Goal: Task Accomplishment & Management: Use online tool/utility

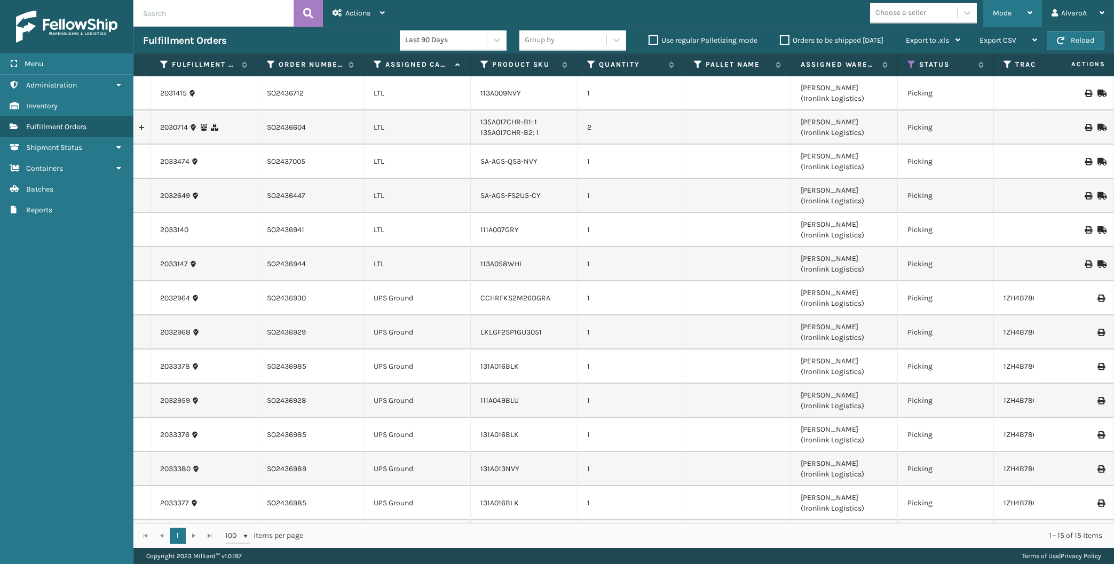
click at [1014, 3] on div "Mode" at bounding box center [1013, 13] width 40 height 27
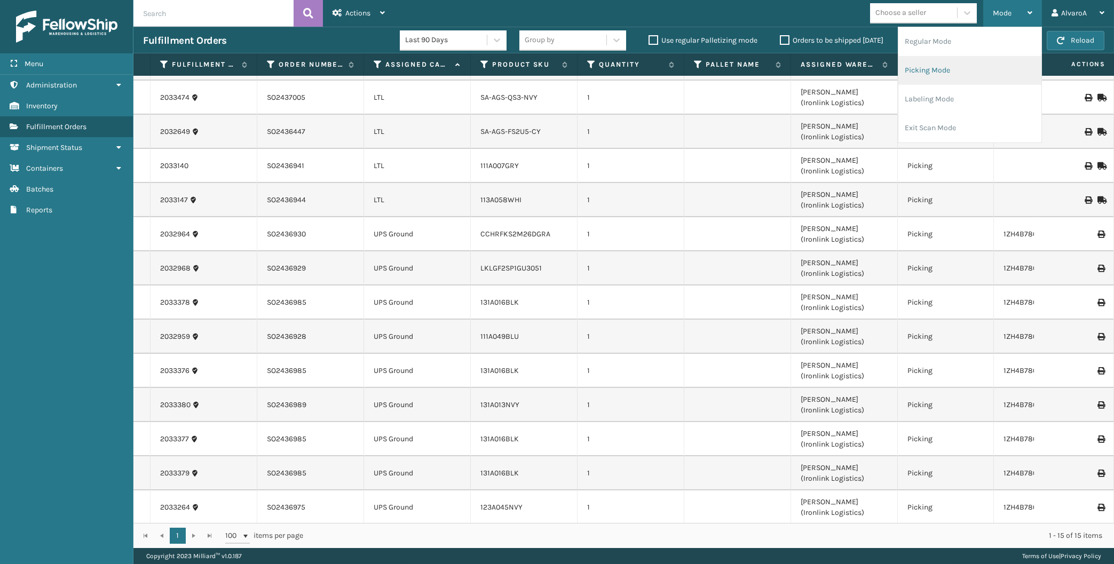
scroll to position [65, 0]
click at [955, 94] on li "Labeling Mode" at bounding box center [969, 99] width 143 height 29
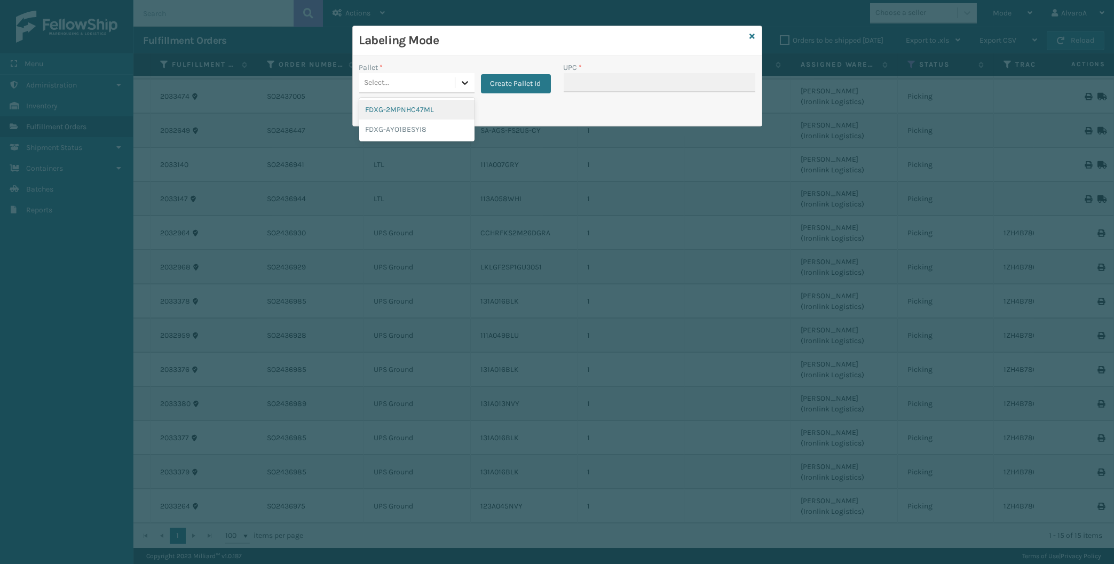
drag, startPoint x: 463, startPoint y: 75, endPoint x: 460, endPoint y: 85, distance: 10.1
click at [464, 76] on div at bounding box center [464, 82] width 19 height 19
click at [509, 84] on button "Create Pallet Id" at bounding box center [516, 83] width 70 height 19
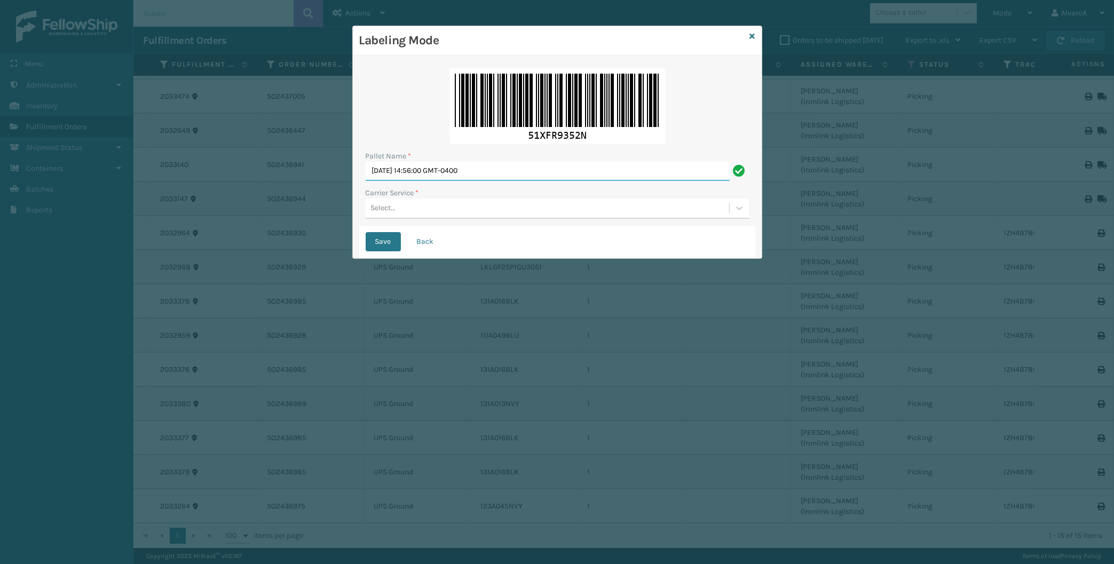
drag, startPoint x: 511, startPoint y: 176, endPoint x: 313, endPoint y: 215, distance: 202.5
click at [366, 181] on input "[DATE] 14:56:00 GMT-0400" at bounding box center [548, 171] width 364 height 19
type input "LPN 502251"
drag, startPoint x: 445, startPoint y: 209, endPoint x: 430, endPoint y: 211, distance: 15.1
click at [446, 209] on div "Select..." at bounding box center [548, 209] width 364 height 18
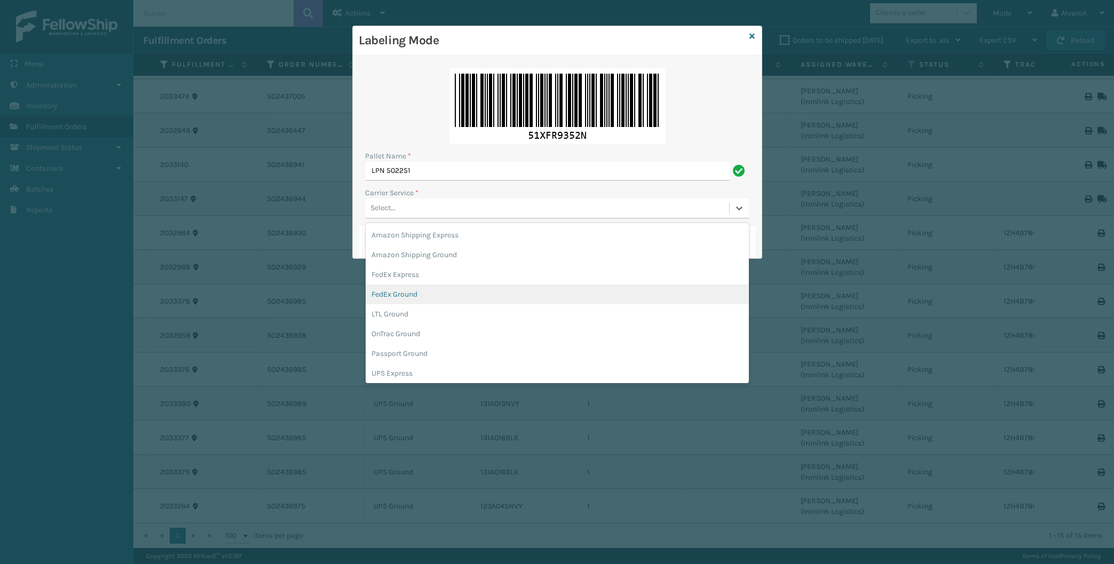
click at [408, 294] on div "FedEx Ground" at bounding box center [557, 295] width 383 height 20
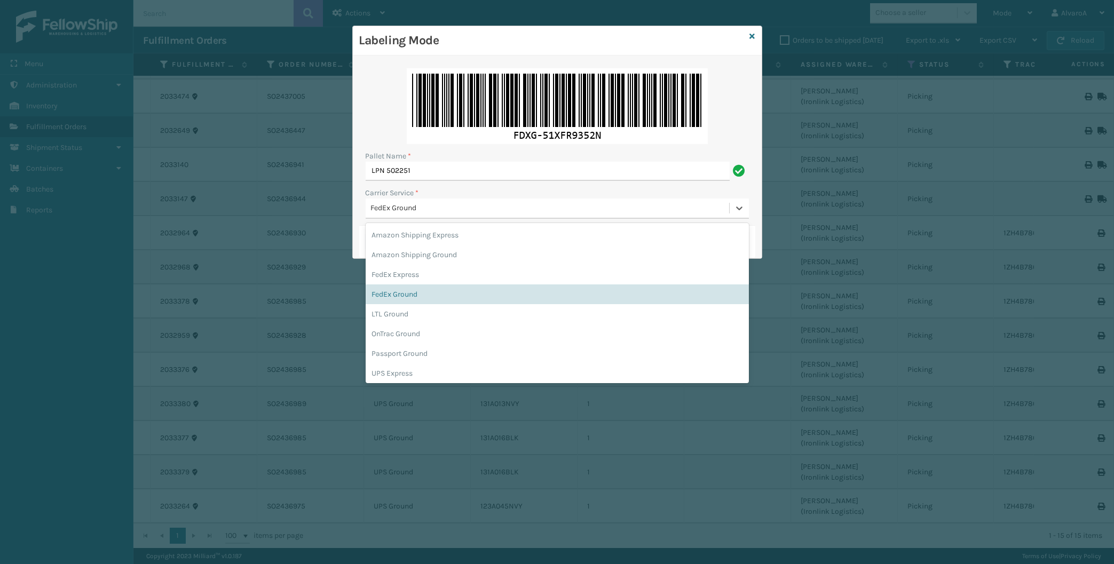
click at [407, 209] on div "FedEx Ground" at bounding box center [550, 208] width 359 height 11
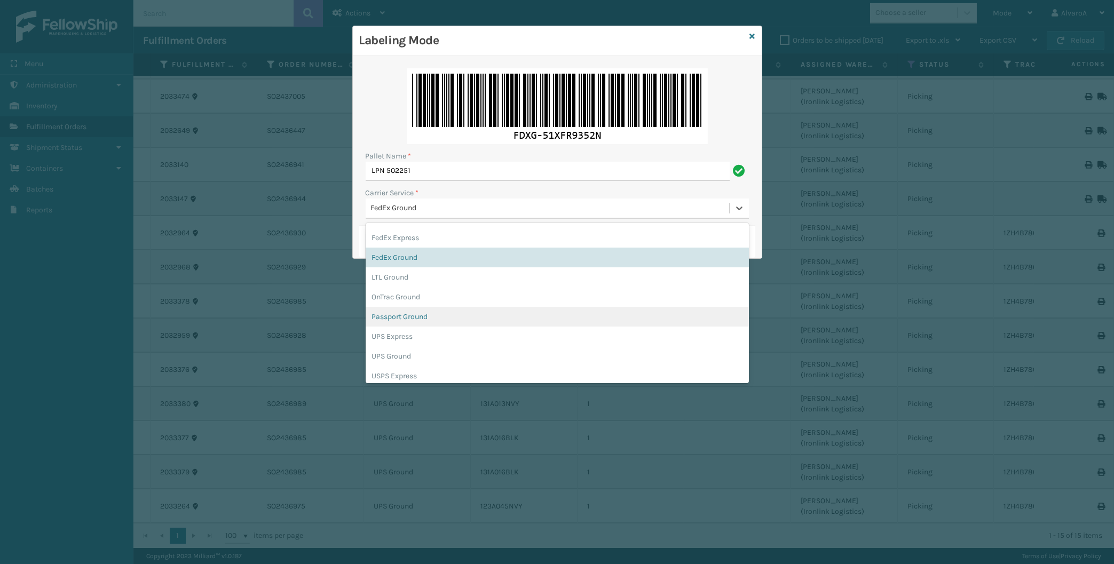
scroll to position [50, 0]
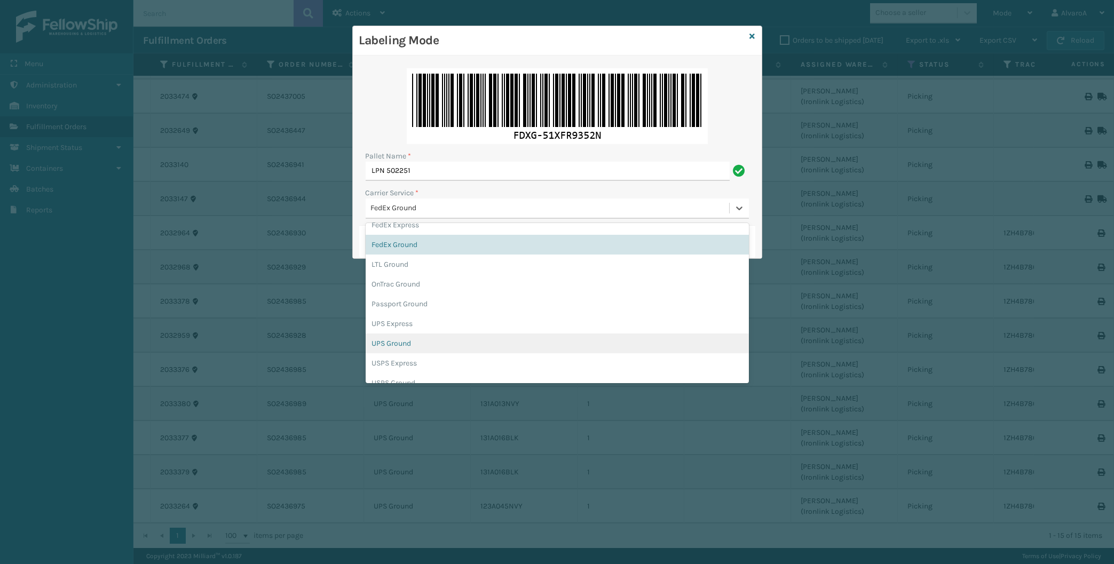
click at [407, 338] on div "UPS Ground" at bounding box center [557, 344] width 383 height 20
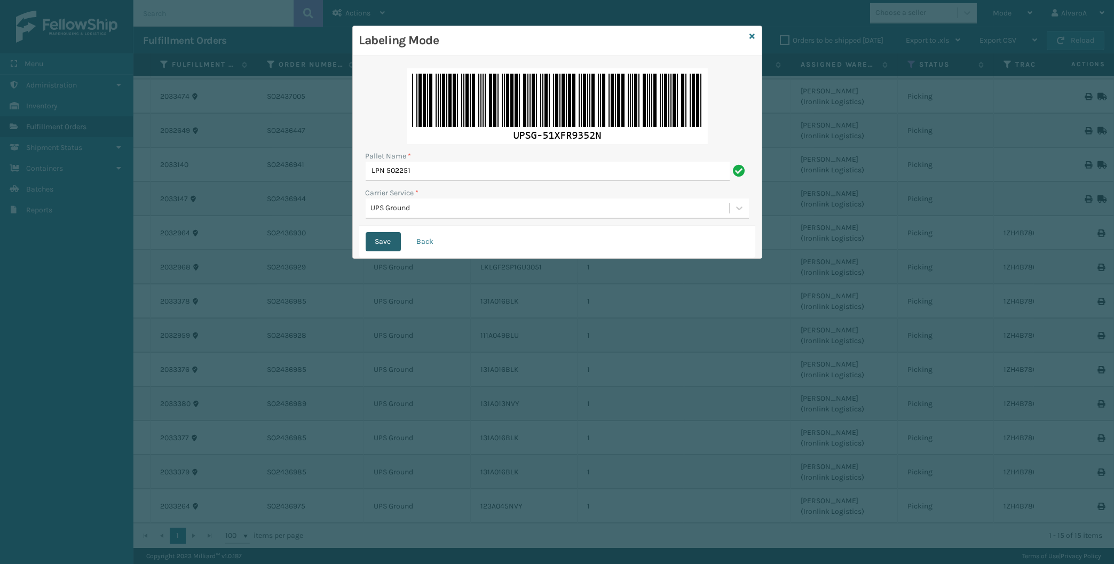
click at [376, 246] on button "Save" at bounding box center [383, 241] width 35 height 19
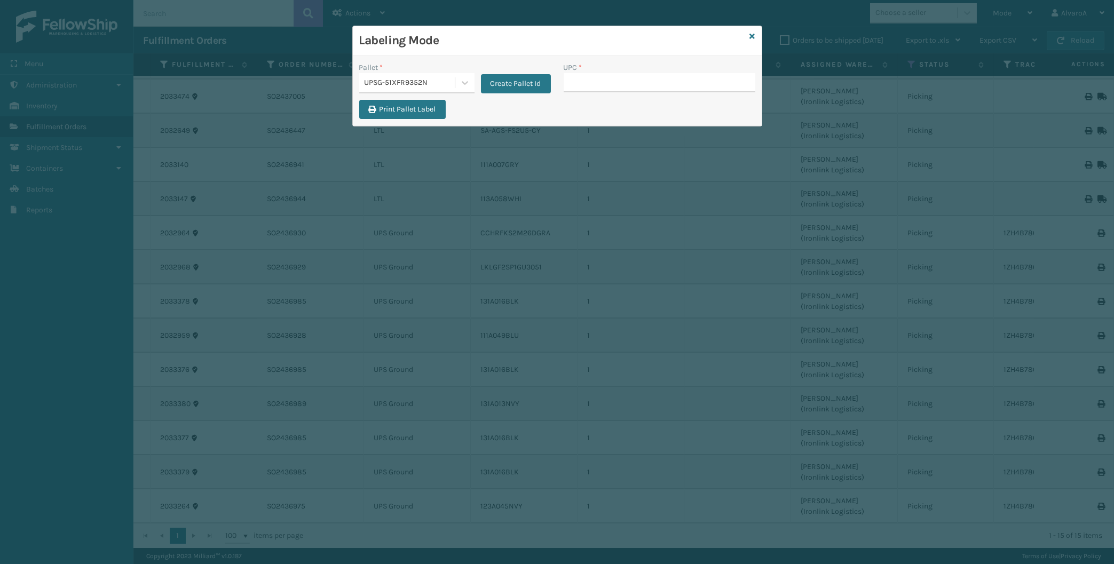
click at [577, 83] on input "UPC *" at bounding box center [660, 82] width 192 height 19
type input "1"
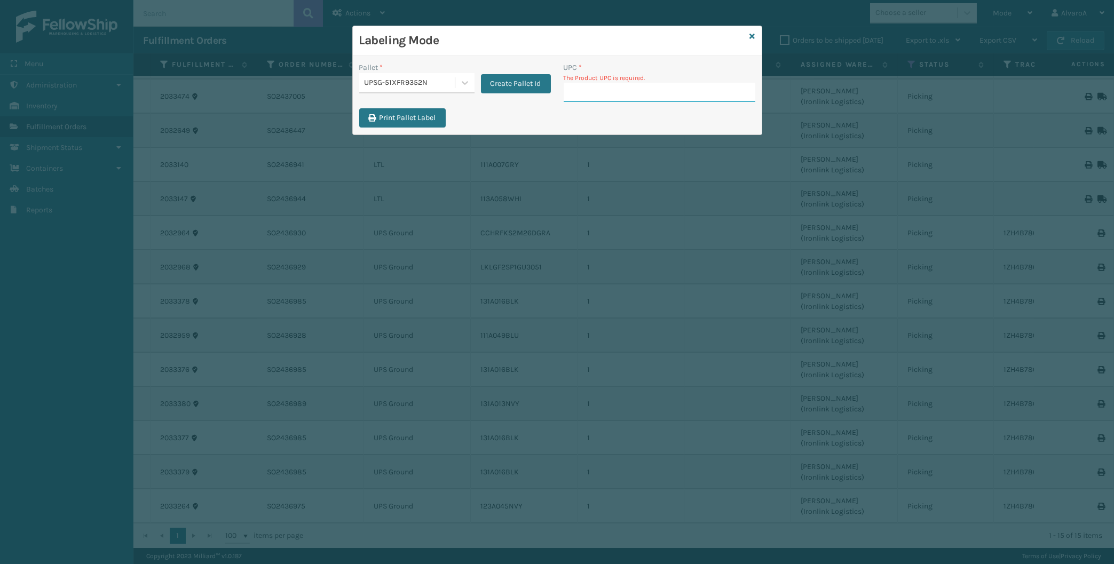
paste input "131A013NVY"
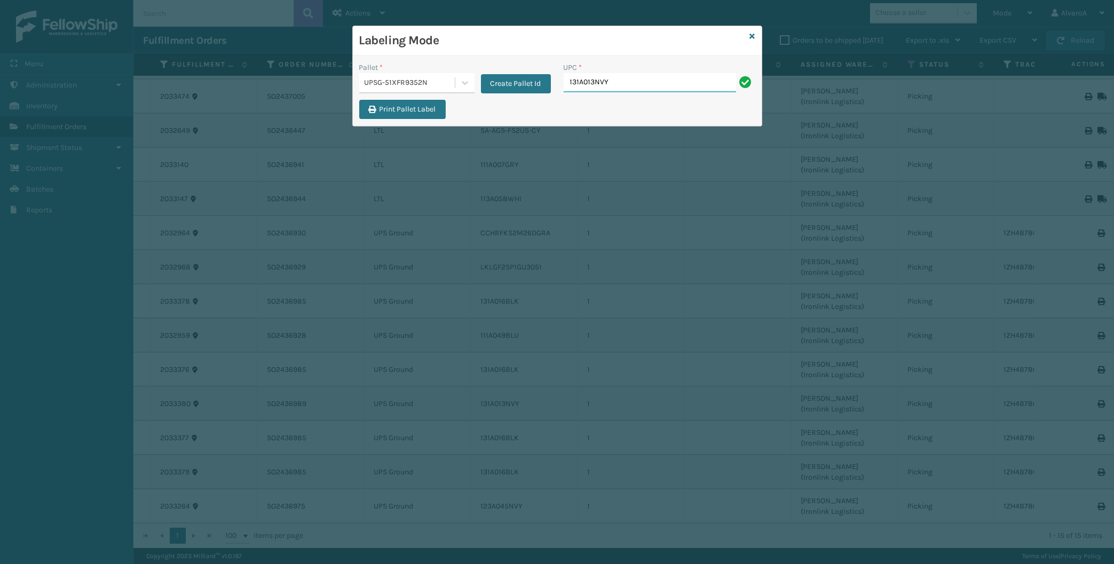
type input "131A013NVY"
paste input "CCHRFKS2M26DGRA"
type input "CCHRFKS2M26DGRA"
paste input "LKLGF2SP1GU3051"
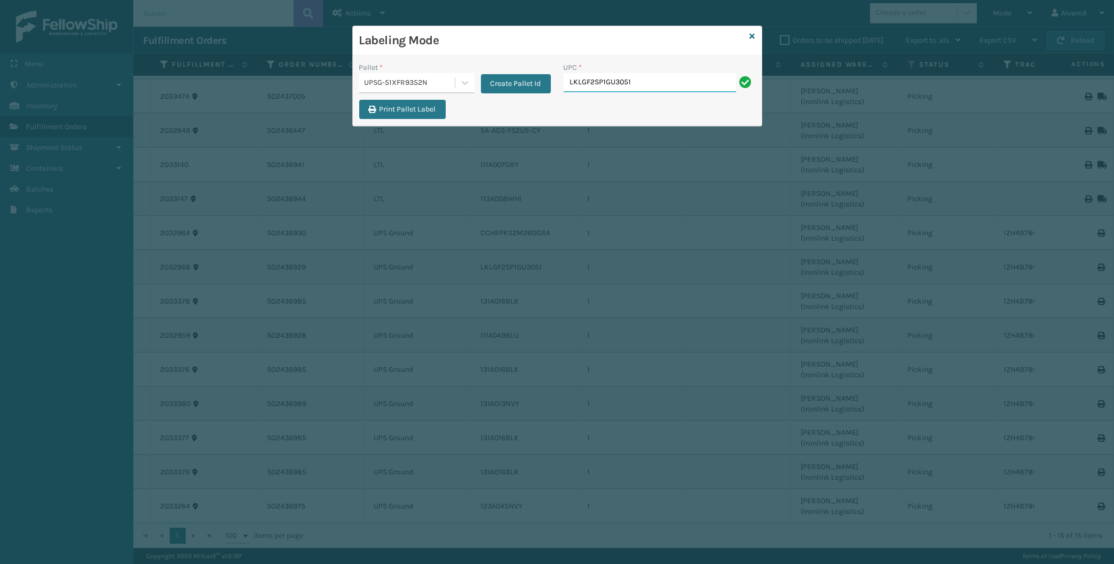
type input "LKLGF2SP1GU3051"
paste input "123A045NVY"
type input "123A045NVY"
paste input "131A016BLK"
type input "131A016BLK"
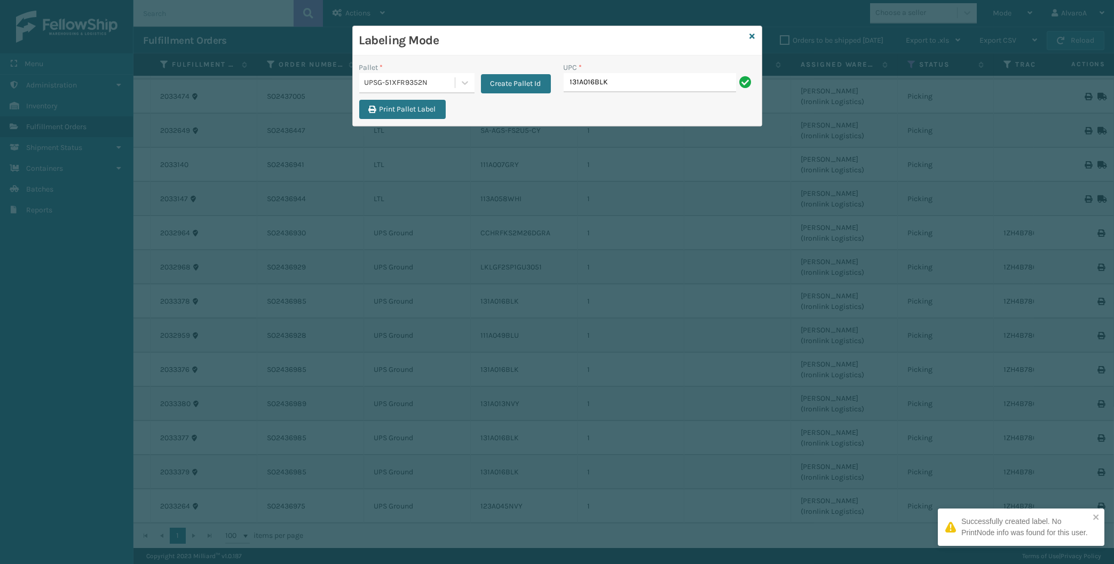
type input "131A016BLK"
paste input "131A016BLK"
type input "131A016BLK"
paste input "111A049BLU"
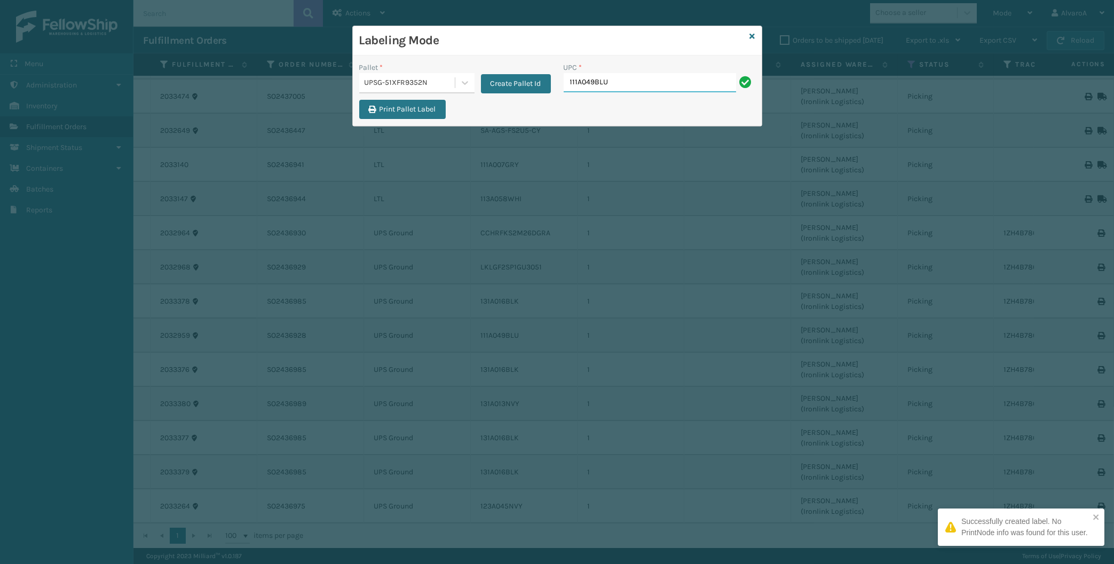
type input "111A049BLU"
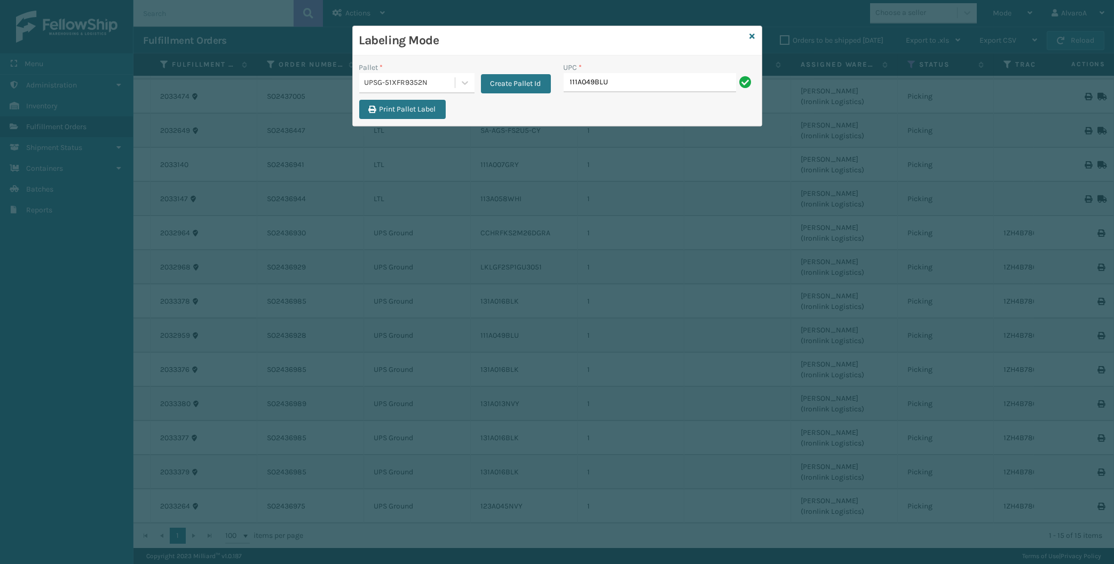
type input "111A049BLU"
paste input "510A003CML"
type input "510A003CML"
click at [755, 37] on div "Labeling Mode" at bounding box center [557, 40] width 409 height 29
click at [750, 37] on div "Labeling Mode Pallet * UPSG-51XFR9352N Create Pallet Id UPC * Print Pallet Label" at bounding box center [557, 76] width 410 height 101
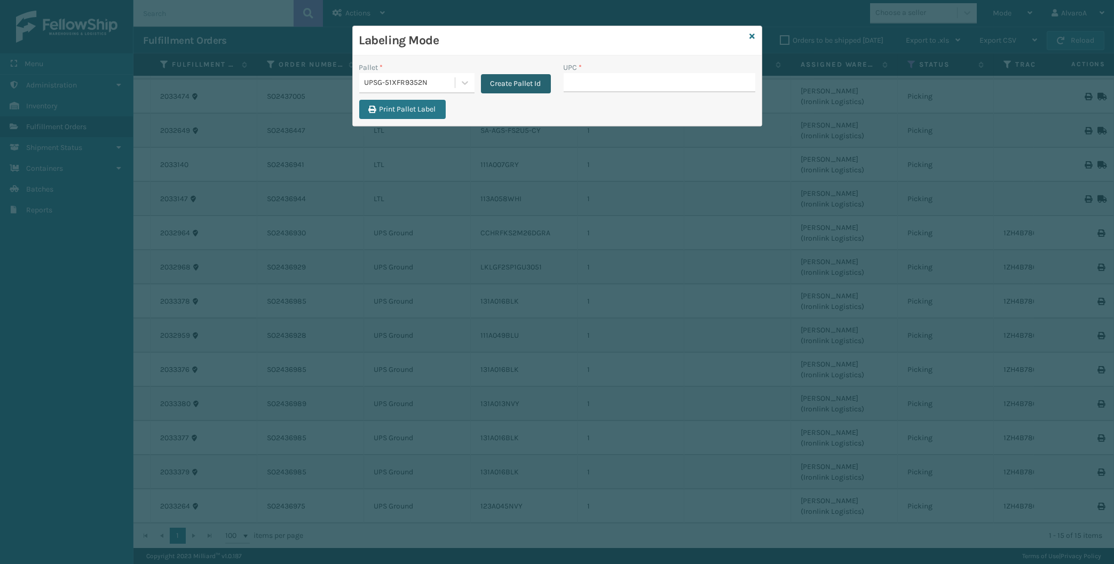
click at [516, 81] on button "Create Pallet Id" at bounding box center [516, 83] width 70 height 19
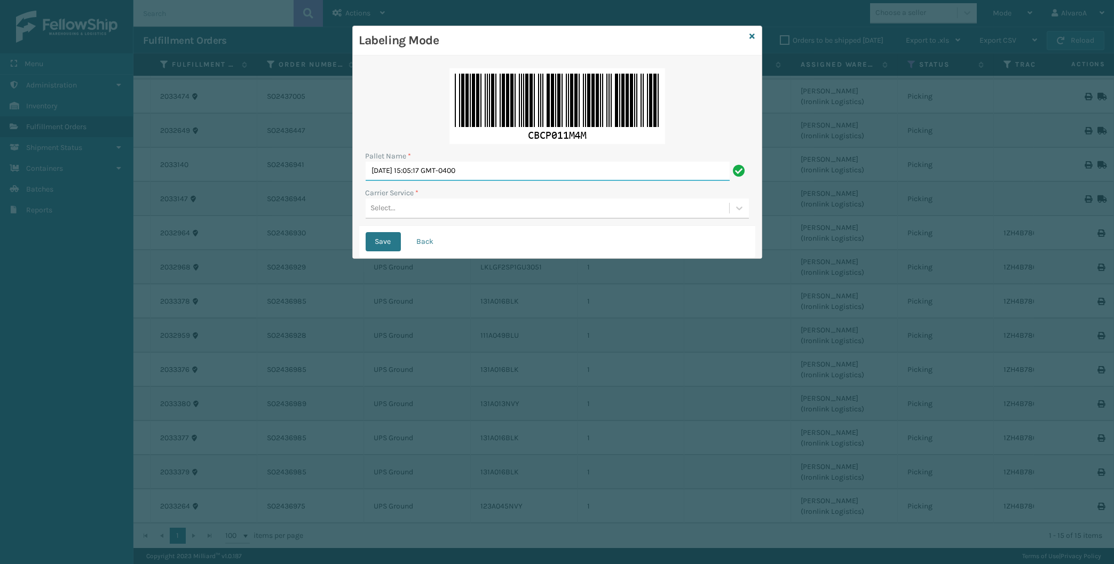
drag, startPoint x: 503, startPoint y: 167, endPoint x: 218, endPoint y: 247, distance: 296.1
click at [366, 181] on input "[DATE] 15:05:17 GMT-0400" at bounding box center [548, 171] width 364 height 19
type input "LPN 502249"
click at [362, 205] on div "Pallet Name * LPN 502249 Carrier Service * Select..." at bounding box center [557, 144] width 396 height 164
click at [376, 208] on div "Select..." at bounding box center [383, 208] width 25 height 11
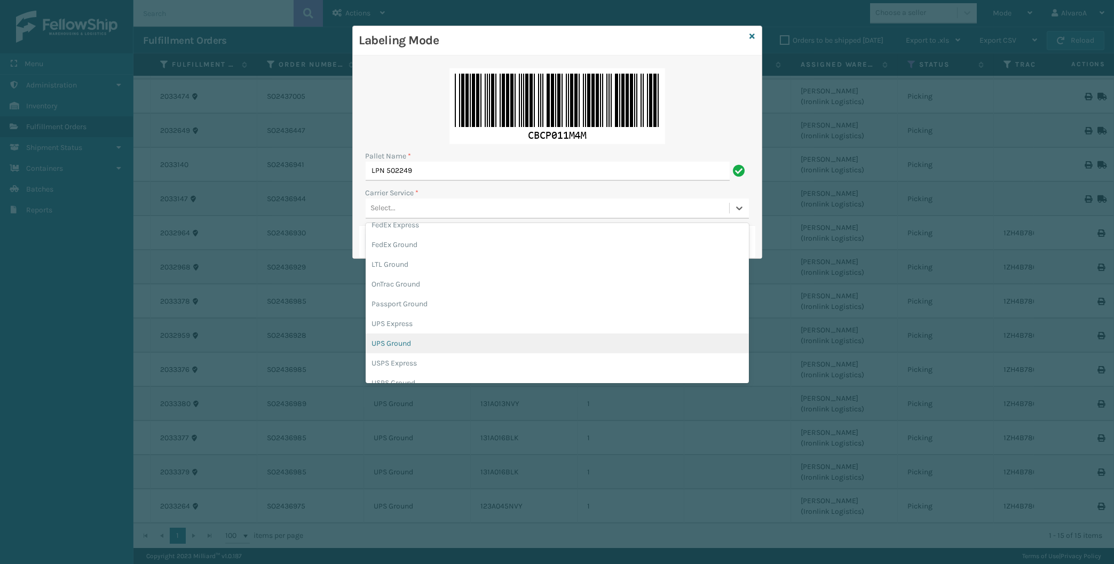
click at [407, 341] on div "UPS Ground" at bounding box center [557, 344] width 383 height 20
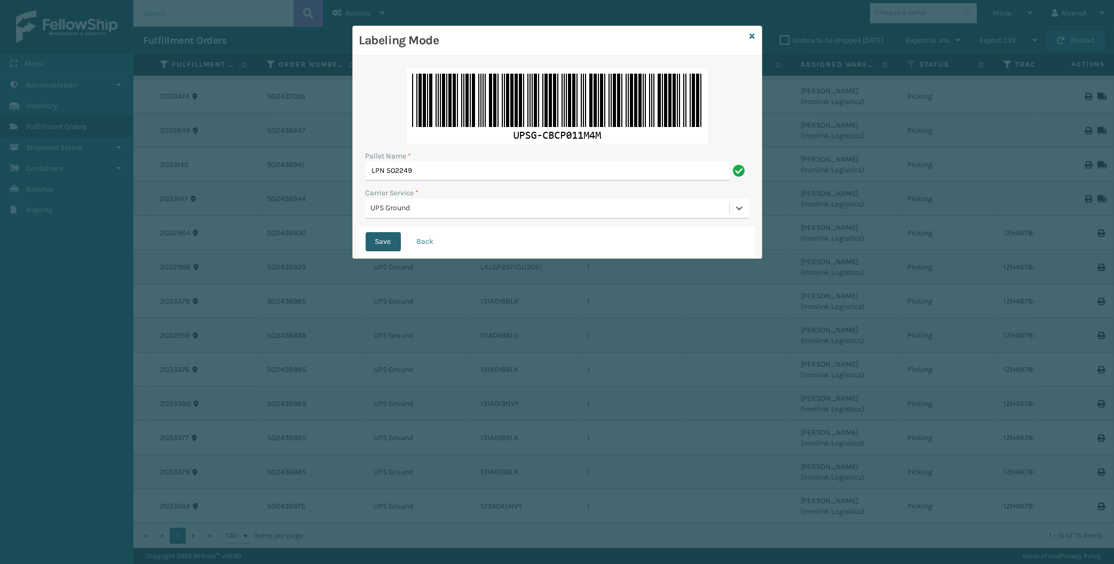
click at [396, 237] on button "Save" at bounding box center [383, 241] width 35 height 19
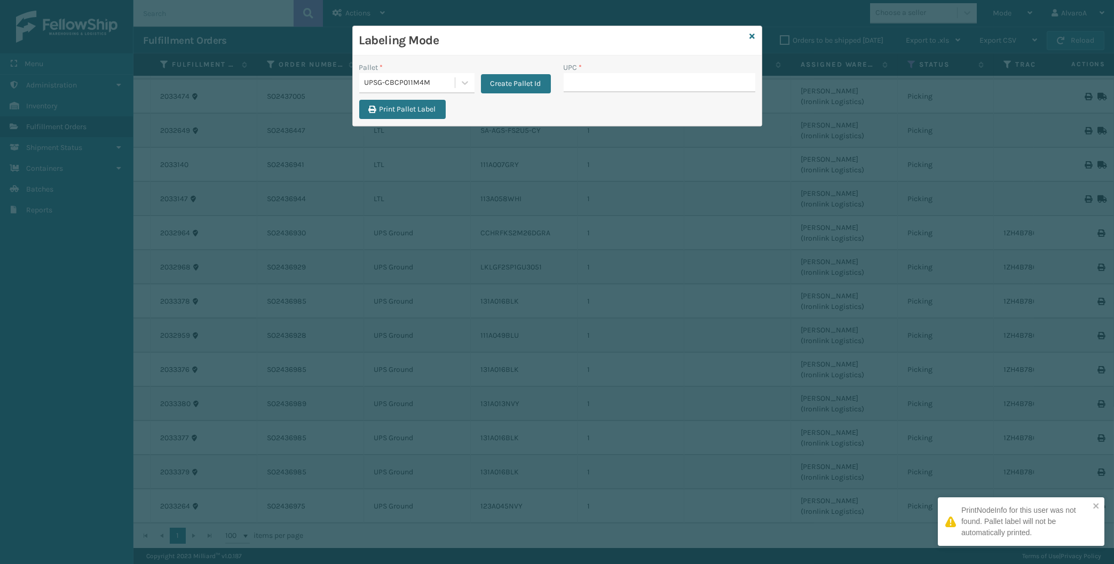
click at [602, 88] on input "UPC *" at bounding box center [660, 82] width 192 height 19
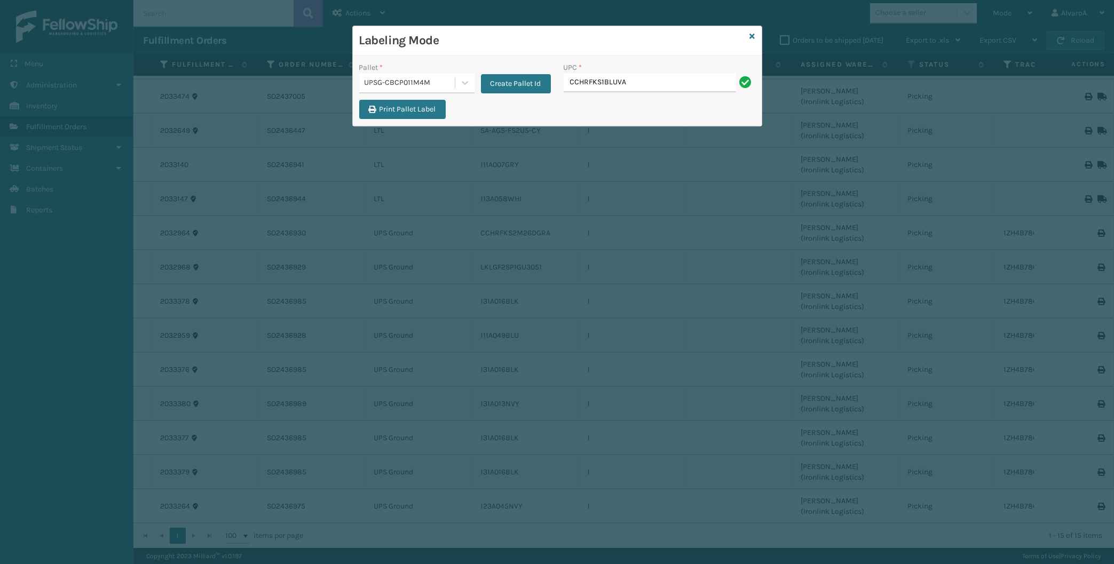
type input "CCHRFKS1BLUVA"
type input "CCHRFKS2M26DGRA"
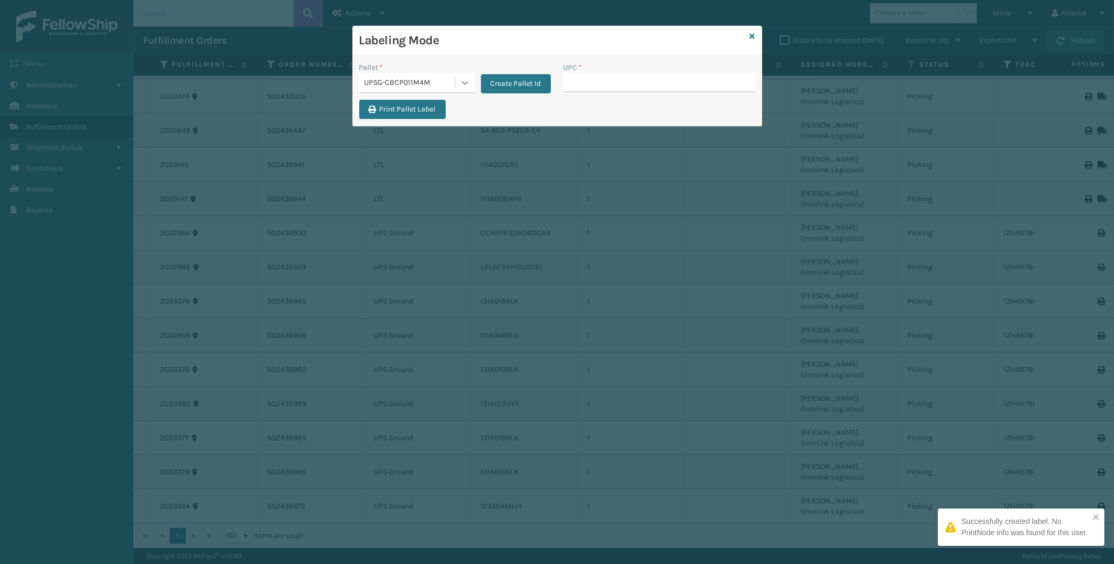
drag, startPoint x: 476, startPoint y: 80, endPoint x: 465, endPoint y: 91, distance: 15.9
click at [472, 82] on div "Pallet * UPSG-CBCP011M4M Create Pallet Id" at bounding box center [455, 77] width 192 height 31
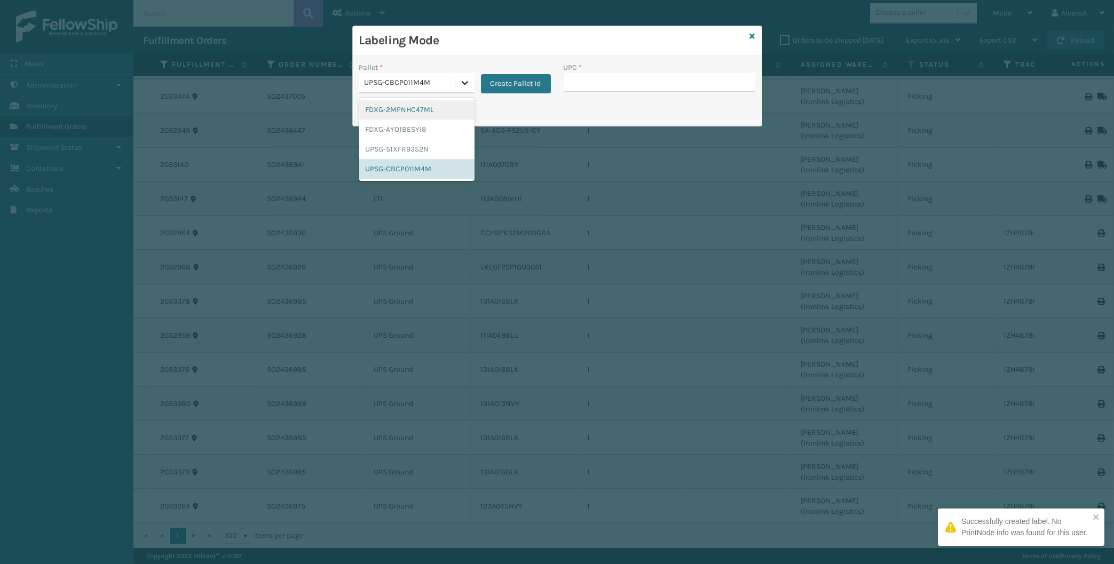
click at [464, 91] on div at bounding box center [464, 82] width 19 height 19
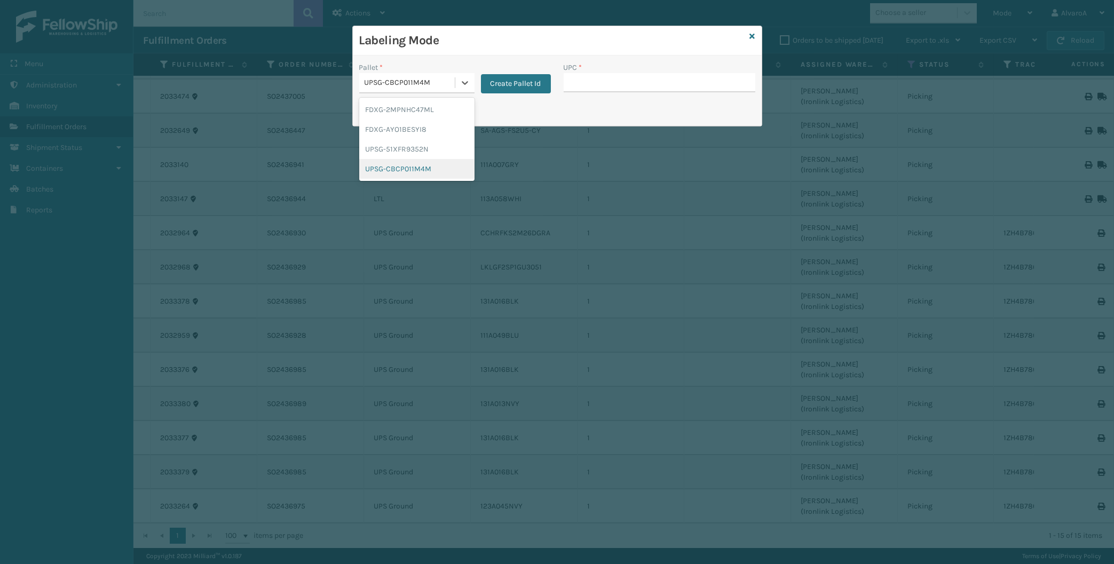
click at [385, 169] on div "UPSG-CBCP011M4M" at bounding box center [416, 169] width 115 height 20
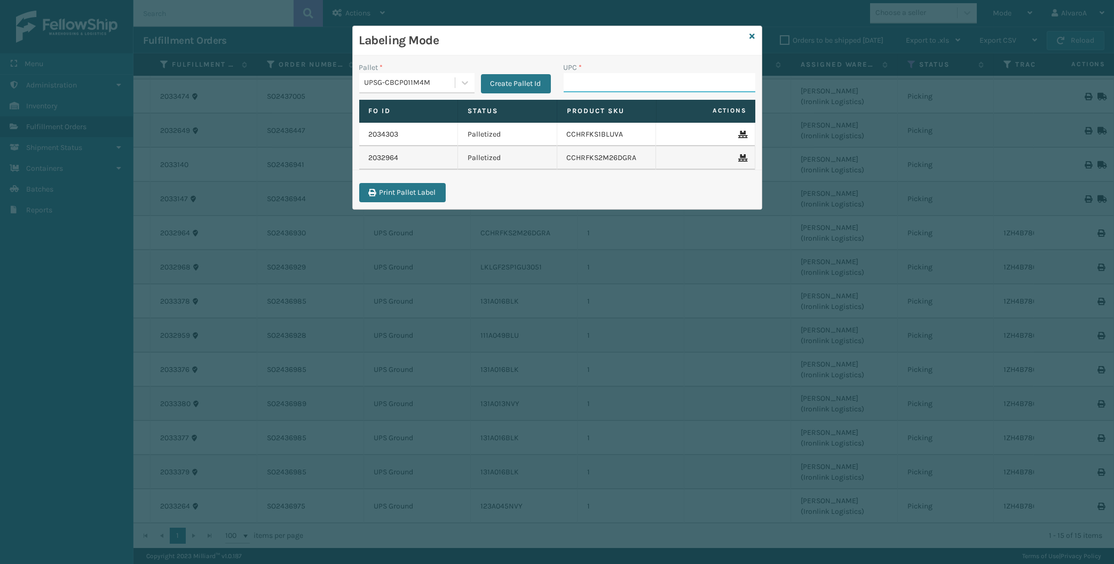
click at [597, 76] on input "UPC *" at bounding box center [660, 82] width 192 height 19
type input "CCHRFKS3M26BKVA"
type input "CCWENKS1M26CFVA"
type input "CCWENKS3BLURA"
click at [750, 36] on div "Labeling Mode" at bounding box center [557, 40] width 409 height 29
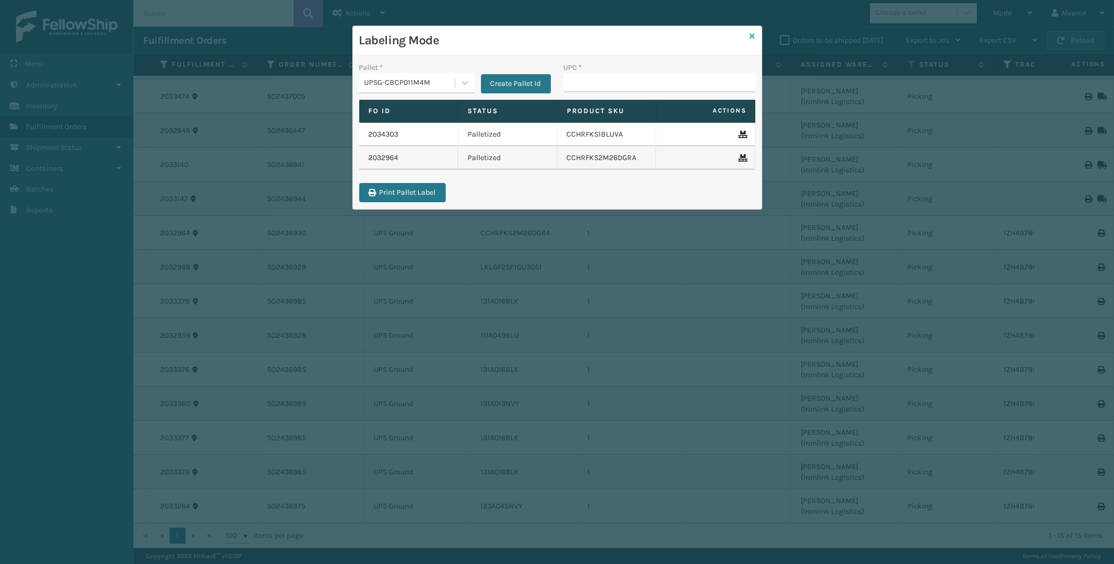
click at [751, 37] on icon at bounding box center [752, 36] width 5 height 7
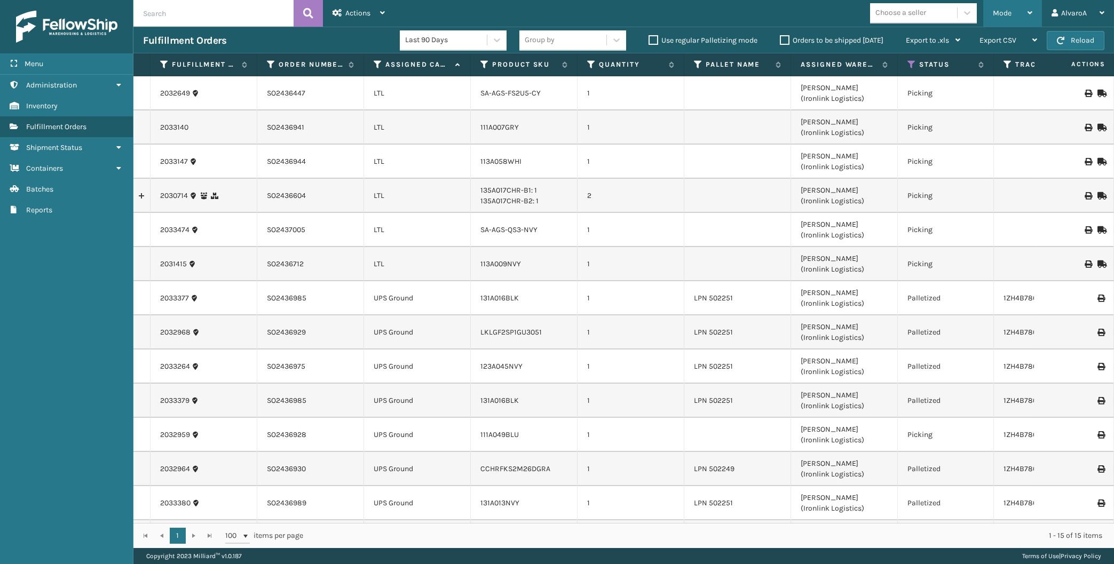
click at [999, 7] on div "Mode" at bounding box center [1013, 13] width 40 height 27
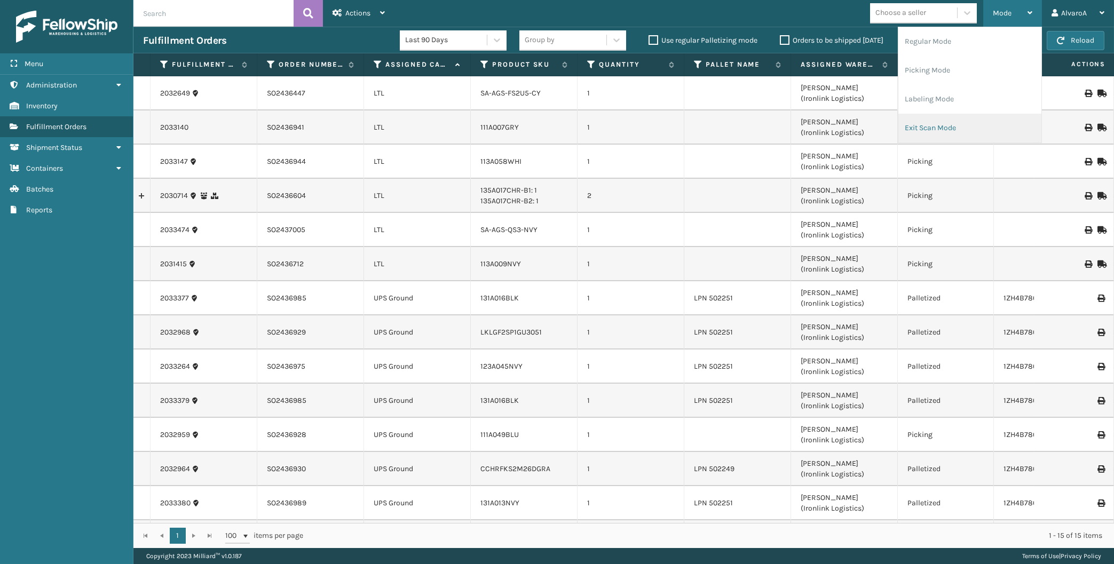
click at [915, 128] on li "Exit Scan Mode" at bounding box center [969, 128] width 143 height 29
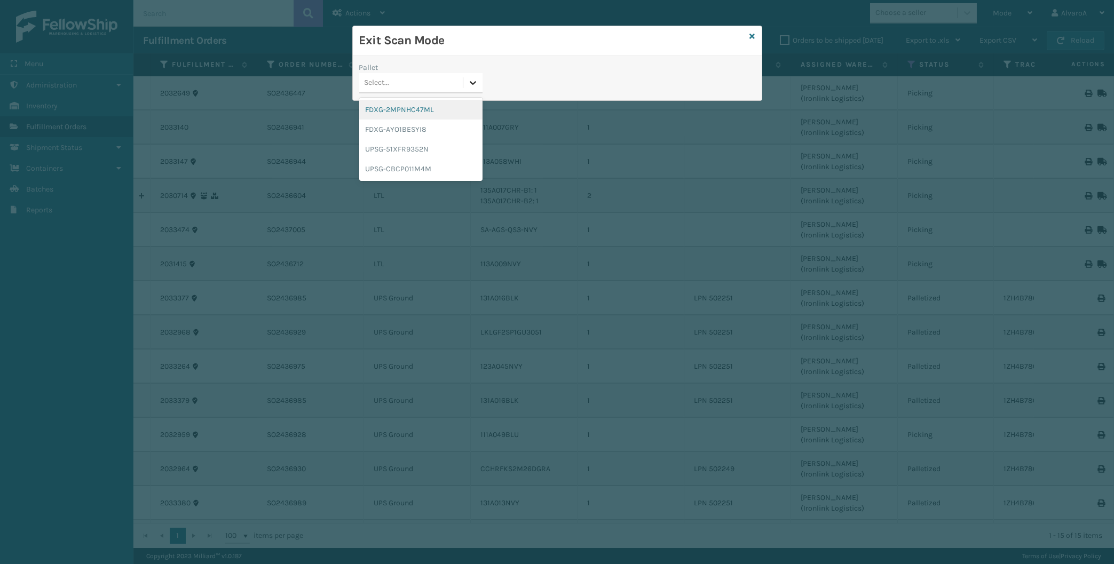
click at [466, 80] on div at bounding box center [472, 82] width 19 height 19
click at [398, 170] on div "UPSG-CBCP011M4M" at bounding box center [420, 169] width 123 height 20
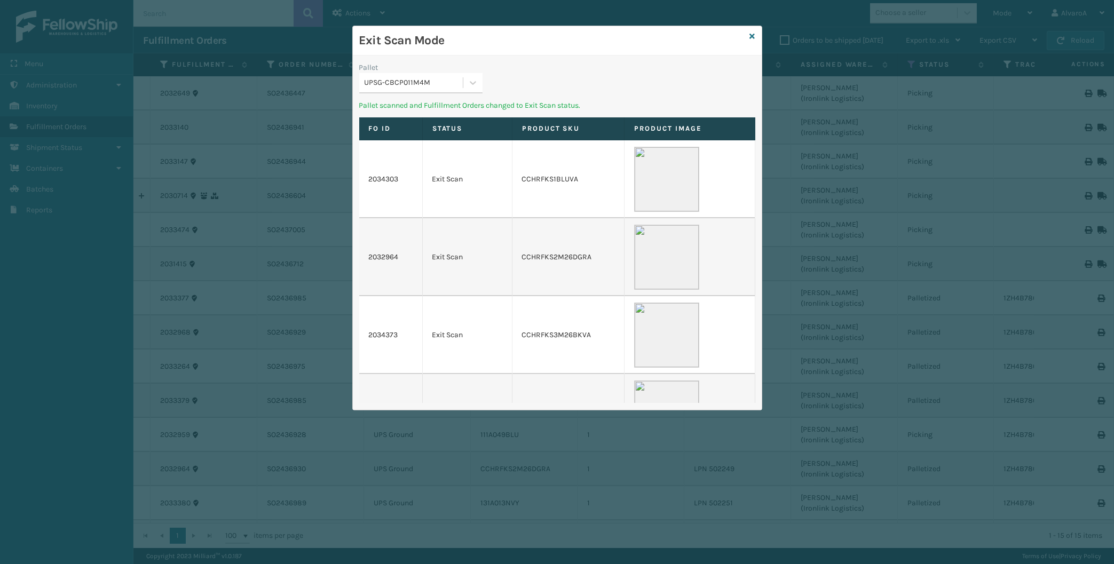
drag, startPoint x: 461, startPoint y: 77, endPoint x: 454, endPoint y: 93, distance: 17.5
click at [462, 77] on div "UPSG-CBCP011M4M" at bounding box center [411, 83] width 104 height 18
drag, startPoint x: 407, startPoint y: 150, endPoint x: 530, endPoint y: 106, distance: 130.5
click at [405, 150] on div "UPSG-51XFR9352N" at bounding box center [420, 149] width 123 height 20
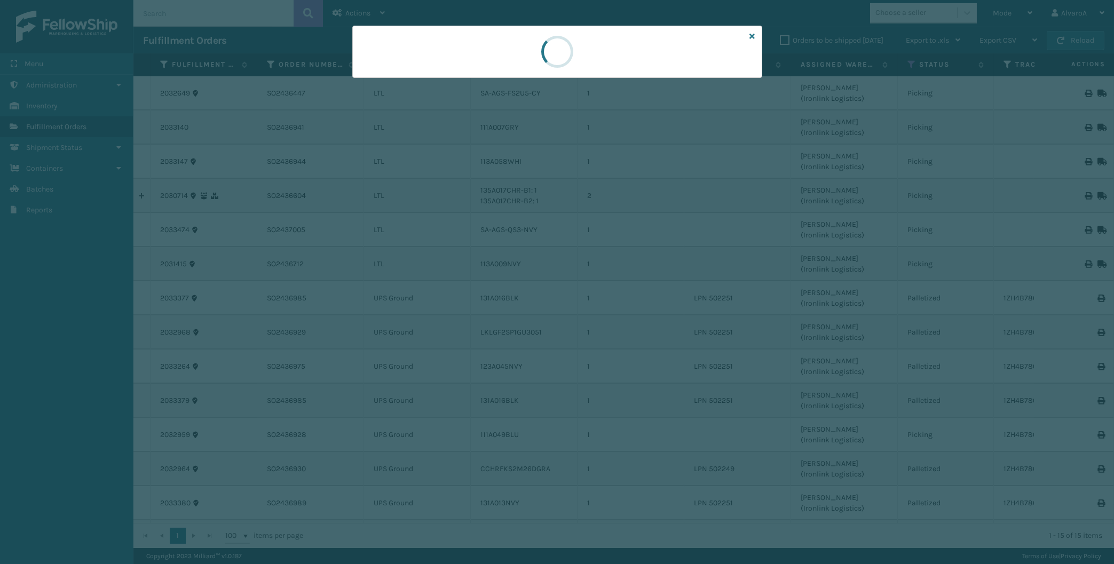
click at [750, 35] on div at bounding box center [557, 52] width 410 height 52
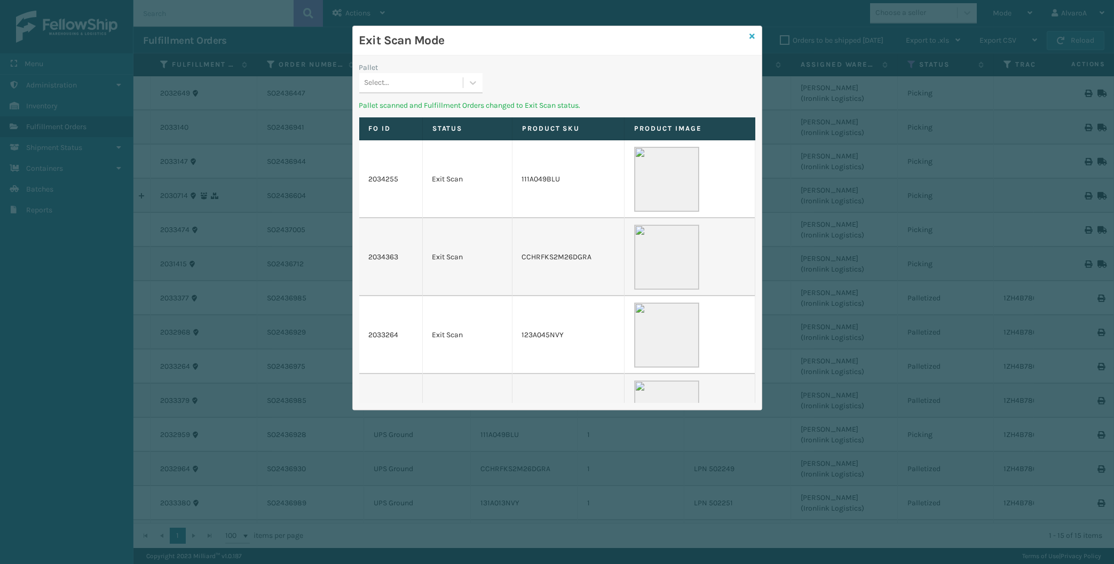
click at [754, 39] on icon at bounding box center [752, 36] width 5 height 7
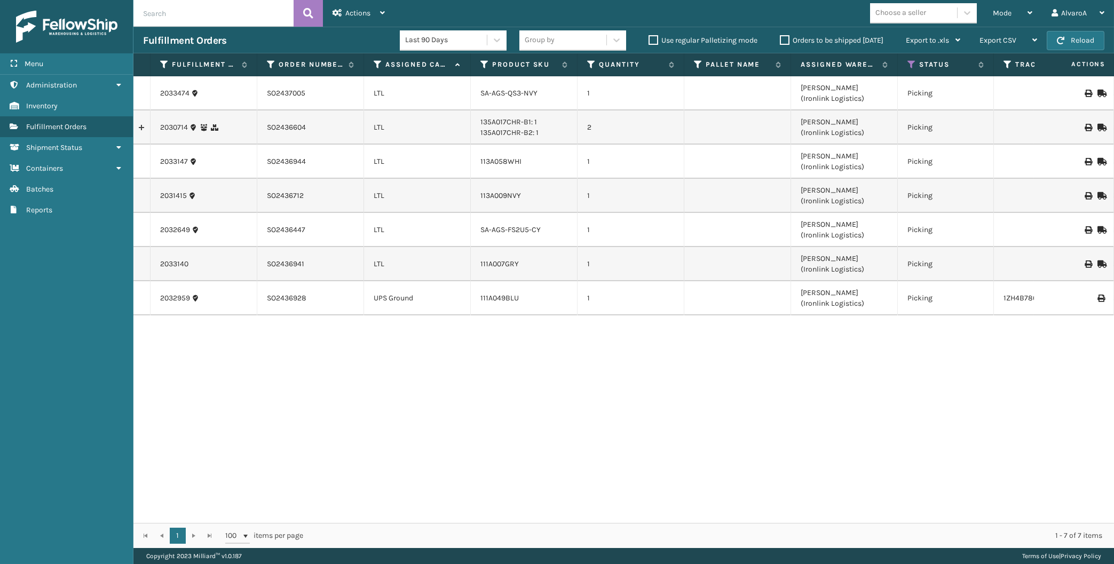
click at [780, 42] on label "Orders to be shipped [DATE]" at bounding box center [832, 40] width 104 height 9
click at [780, 41] on input "Orders to be shipped [DATE]" at bounding box center [780, 37] width 1 height 7
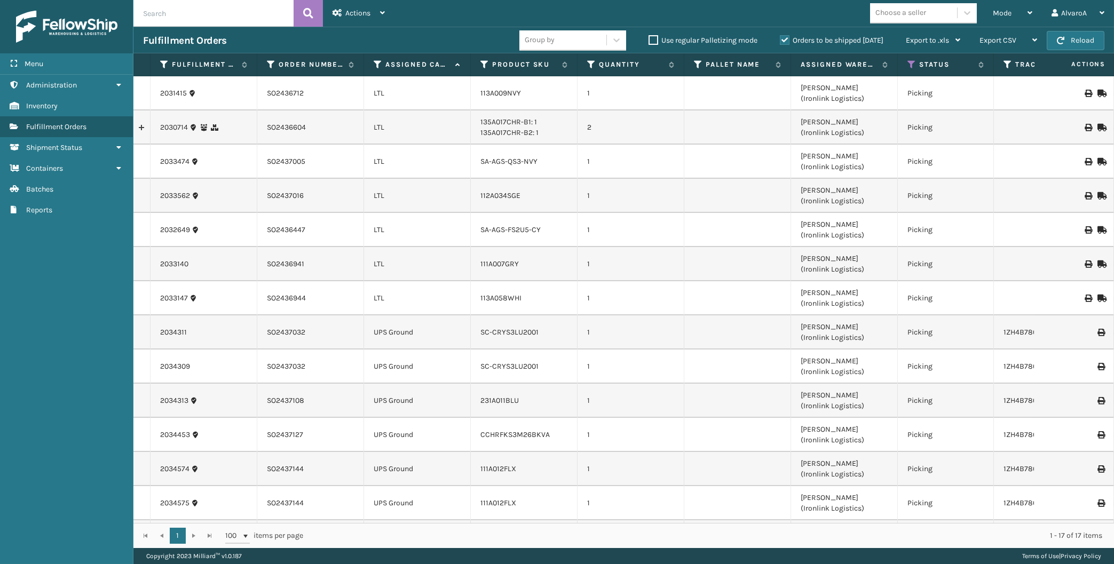
scroll to position [134, 0]
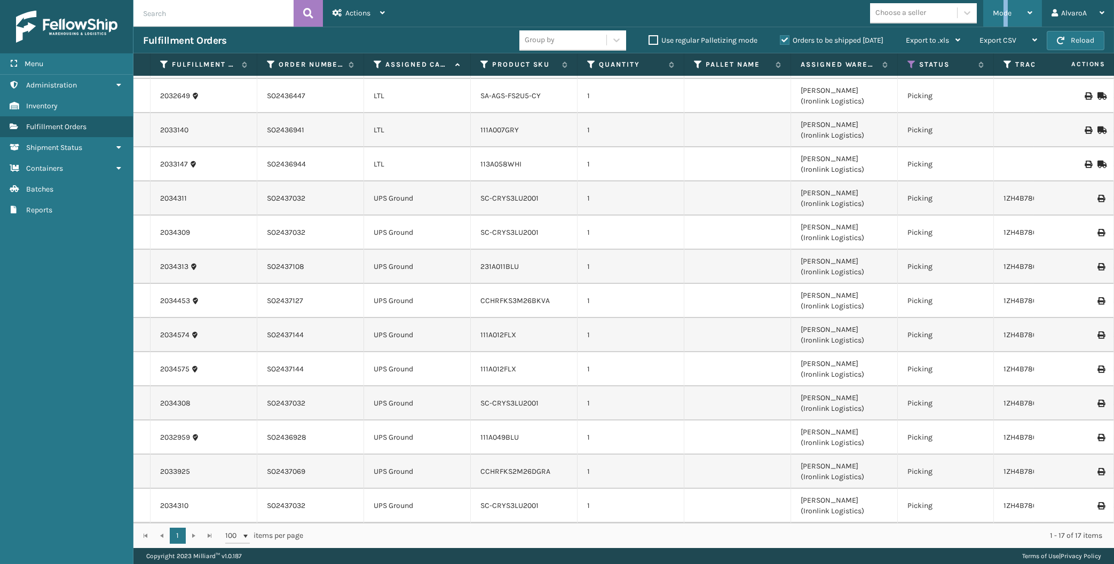
click at [1006, 12] on span "Mode" at bounding box center [1002, 13] width 19 height 9
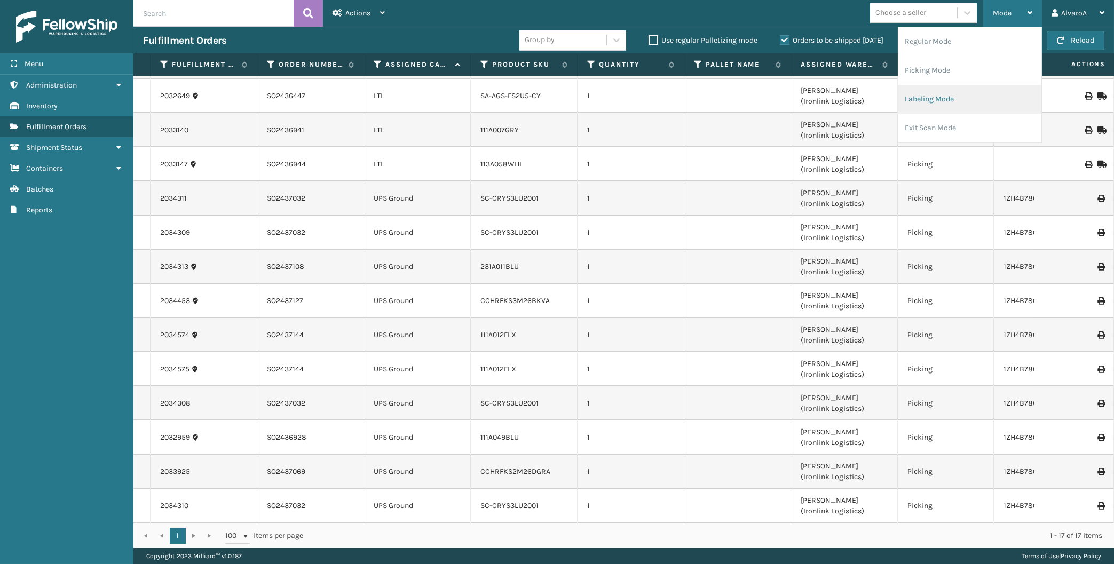
click at [948, 97] on li "Labeling Mode" at bounding box center [969, 99] width 143 height 29
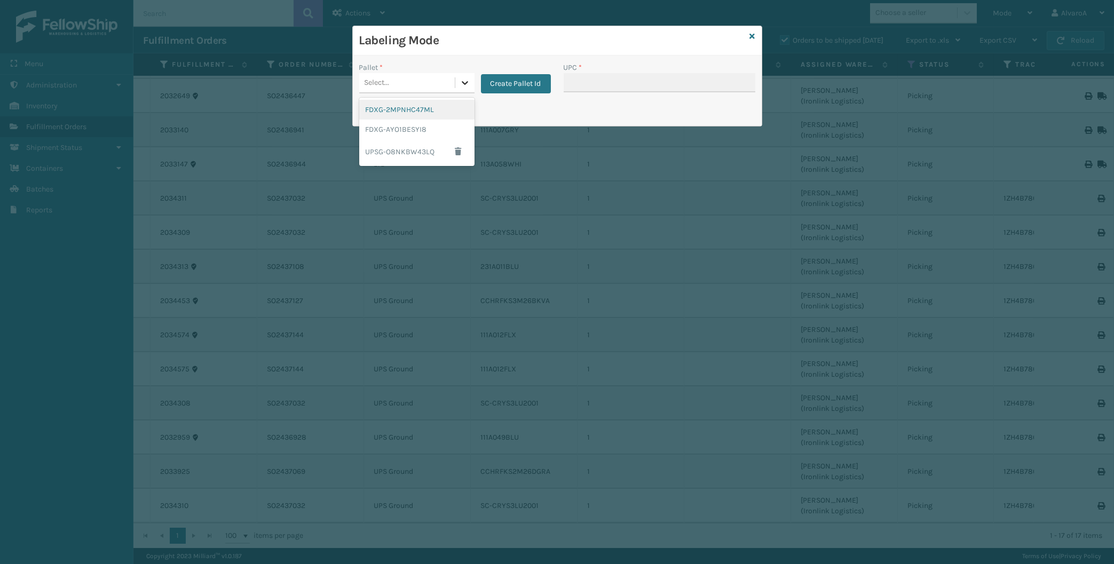
click at [459, 83] on div at bounding box center [464, 82] width 19 height 19
click at [390, 154] on div "UPSG-O8NKBW43LQ" at bounding box center [416, 151] width 115 height 25
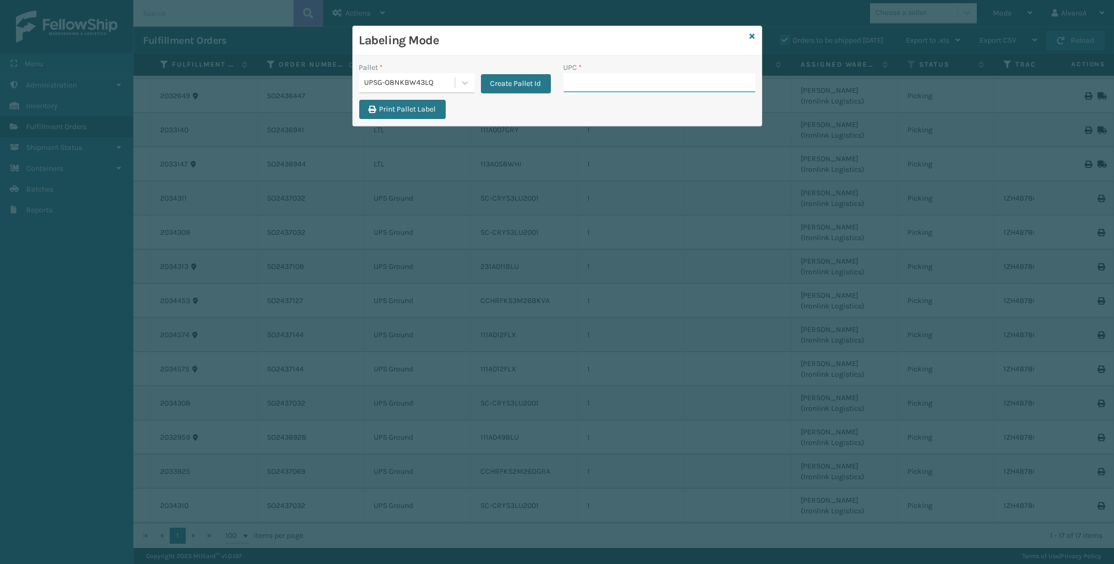
click at [605, 80] on input "UPC *" at bounding box center [660, 82] width 192 height 19
type input "111A049BLU"
type input "231A011BLU"
type input "SC-CRYS3LU2001"
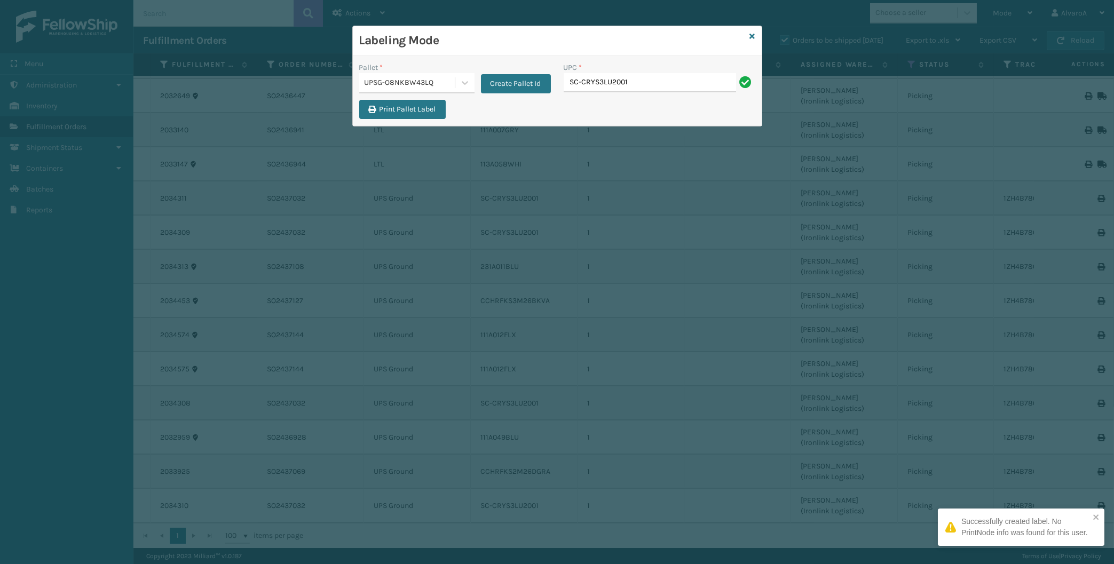
type input "SC-CRYS3LU2001"
click at [754, 32] on link at bounding box center [752, 36] width 5 height 11
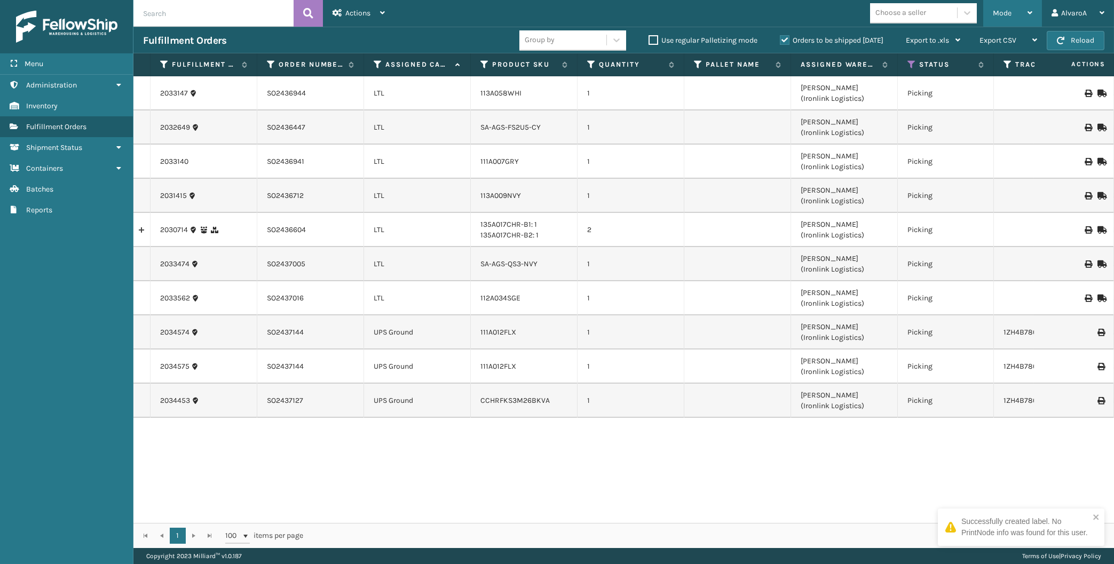
drag, startPoint x: 1001, startPoint y: 9, endPoint x: 991, endPoint y: 56, distance: 48.1
click at [1001, 9] on div "Mode" at bounding box center [1013, 13] width 40 height 27
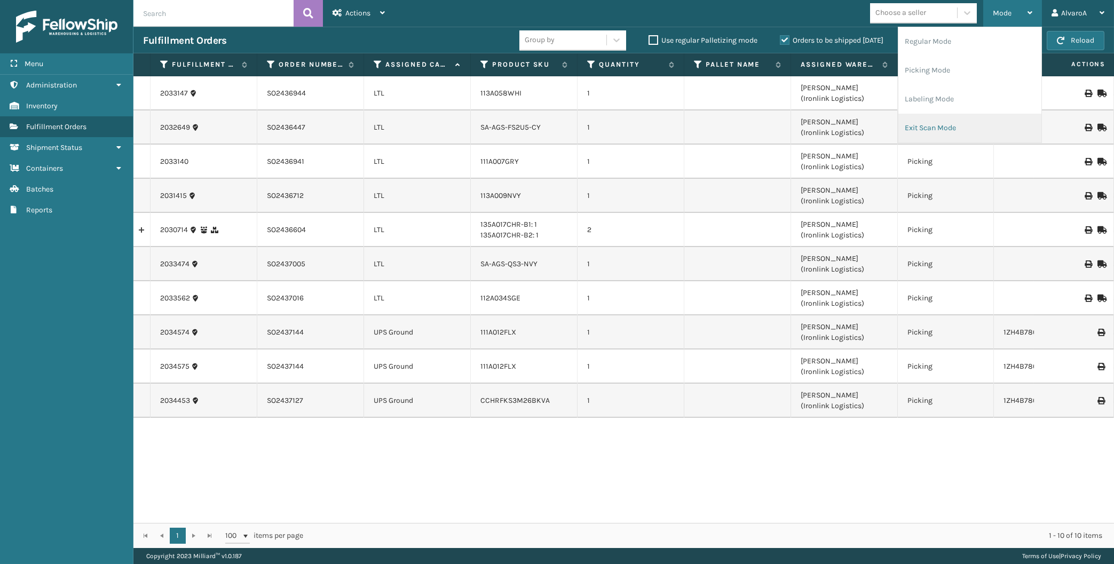
click at [949, 136] on li "Exit Scan Mode" at bounding box center [969, 128] width 143 height 29
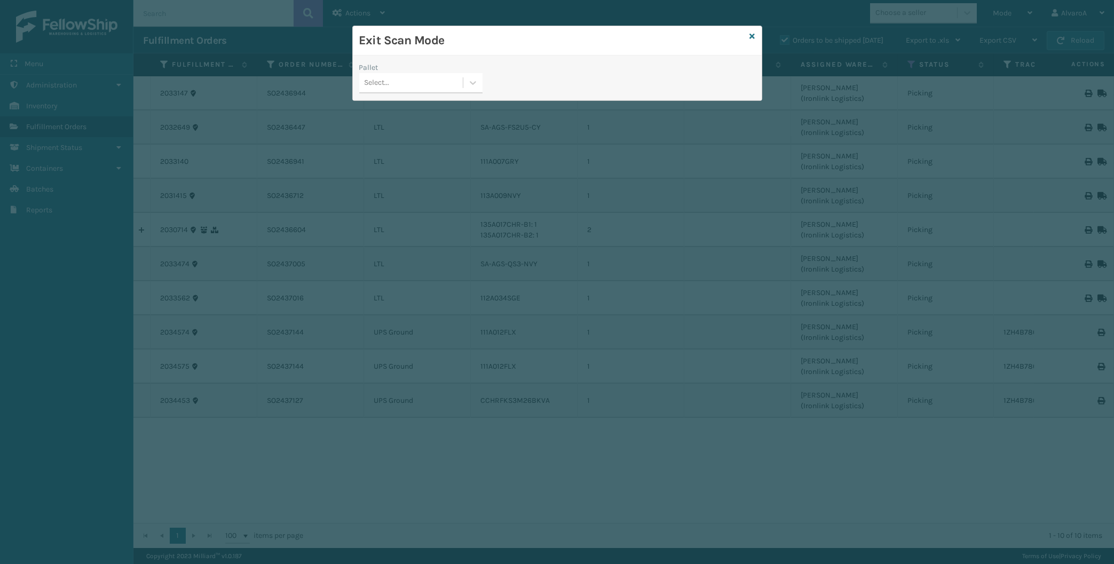
click at [477, 94] on div "Pallet Select..." at bounding box center [421, 81] width 136 height 38
click at [480, 86] on div at bounding box center [472, 82] width 19 height 19
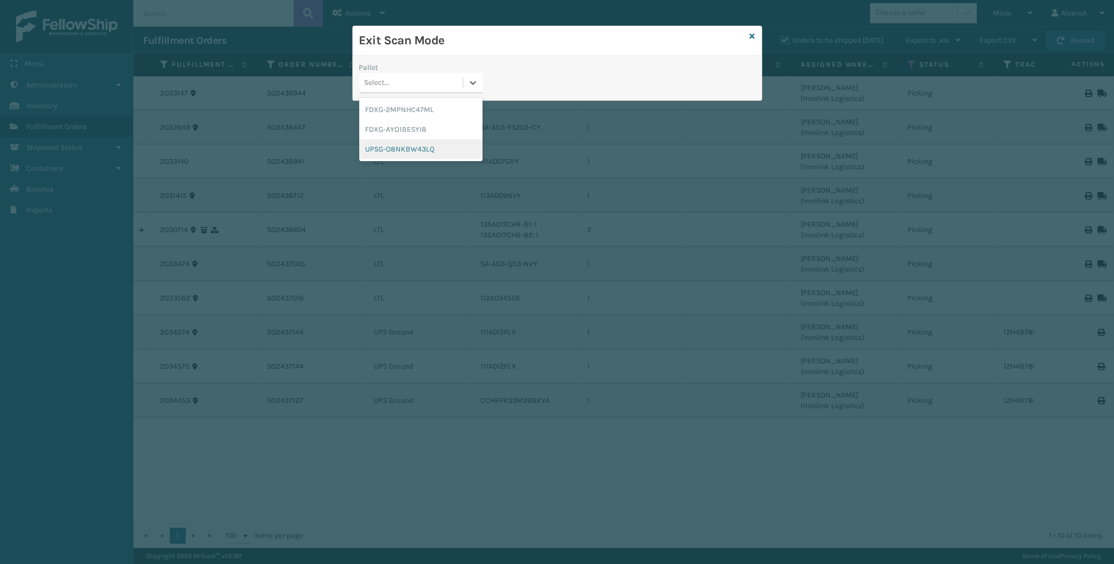
drag, startPoint x: 431, startPoint y: 147, endPoint x: 715, endPoint y: 34, distance: 305.7
click at [438, 143] on div "UPSG-O8NKBW43LQ" at bounding box center [420, 149] width 123 height 20
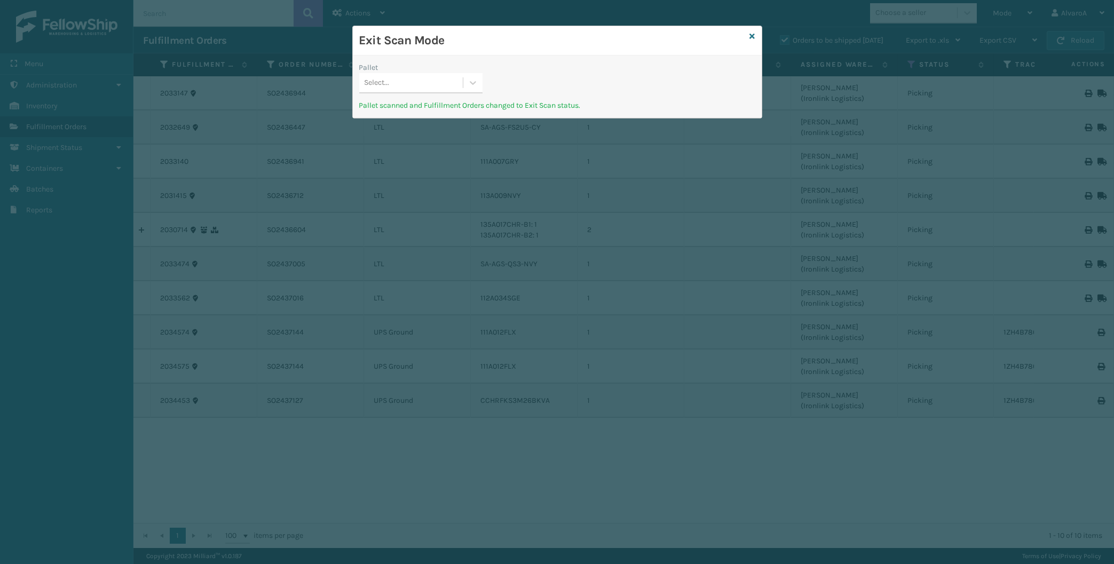
click at [755, 31] on div "Exit Scan Mode" at bounding box center [557, 40] width 409 height 29
drag, startPoint x: 751, startPoint y: 41, endPoint x: 753, endPoint y: 26, distance: 15.2
click at [754, 9] on div "Exit Scan Mode Pallet Select... Pallet scanned and Fulfillment Orders changed t…" at bounding box center [557, 282] width 1114 height 564
drag, startPoint x: 750, startPoint y: 37, endPoint x: 756, endPoint y: 34, distance: 6.9
click at [756, 34] on div "Exit Scan Mode" at bounding box center [557, 40] width 409 height 29
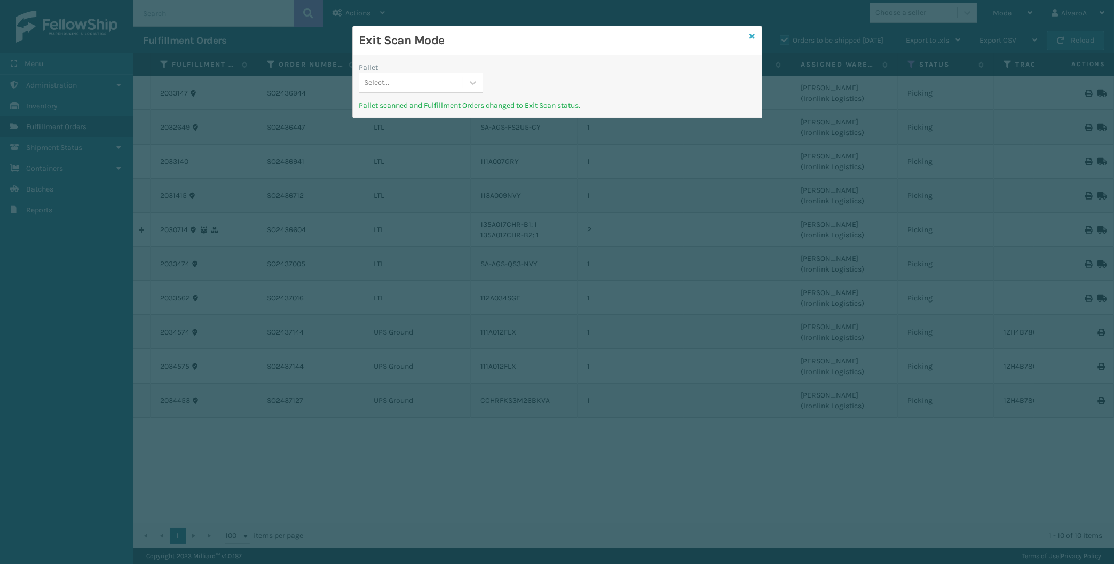
click at [753, 36] on icon at bounding box center [752, 36] width 5 height 7
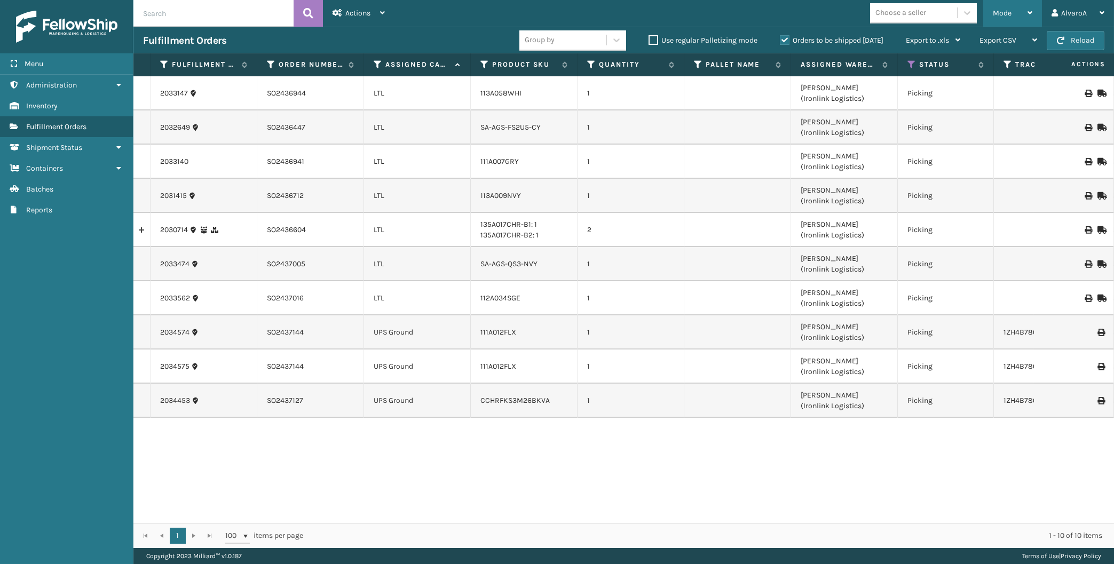
click at [995, 16] on span "Mode" at bounding box center [1002, 13] width 19 height 9
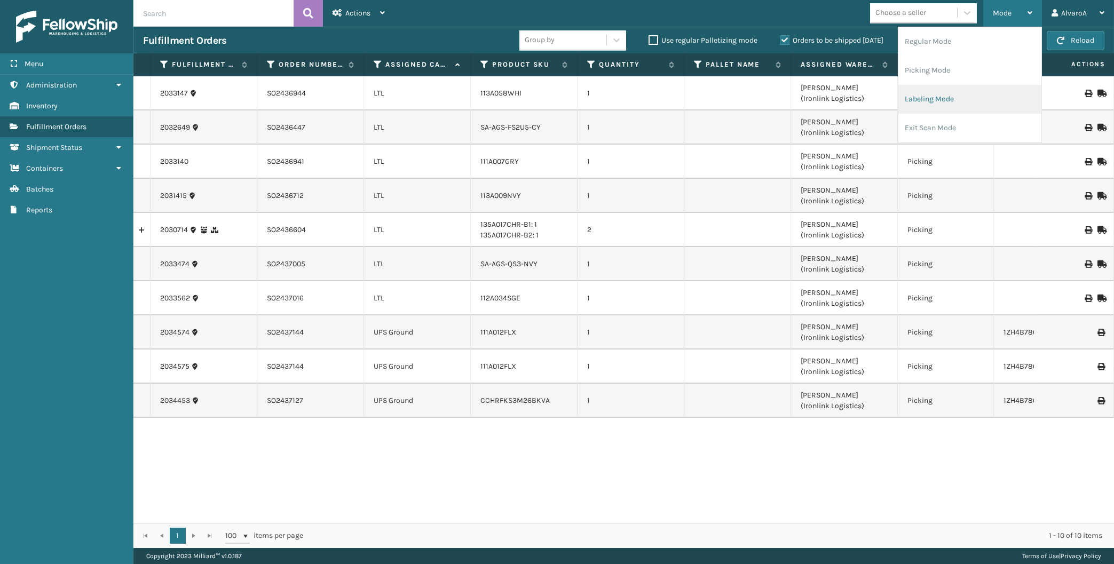
click at [953, 92] on li "Labeling Mode" at bounding box center [969, 99] width 143 height 29
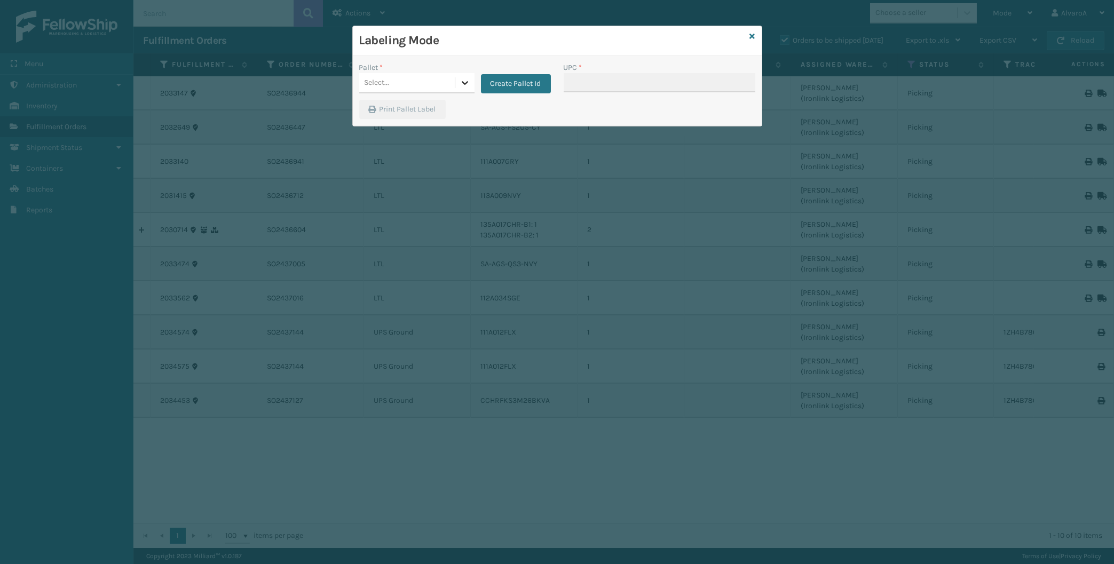
click at [462, 89] on div at bounding box center [464, 82] width 19 height 19
click at [503, 83] on button "Create Pallet Id" at bounding box center [516, 83] width 70 height 19
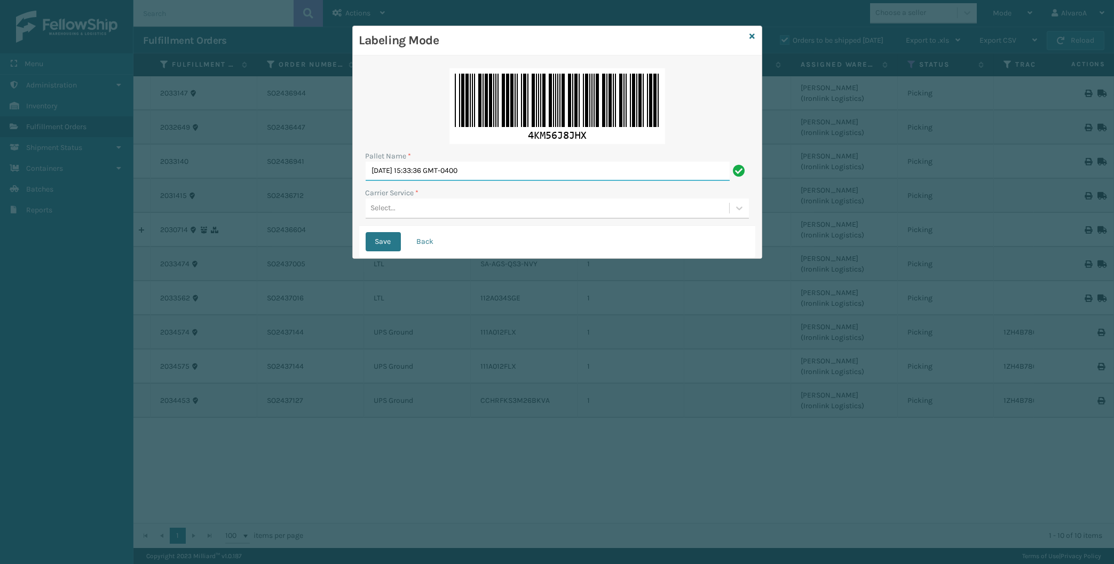
drag, startPoint x: 519, startPoint y: 170, endPoint x: 150, endPoint y: 255, distance: 379.2
click at [366, 181] on input "[DATE] 15:33:36 GMT-0400" at bounding box center [548, 171] width 364 height 19
type input "LPN 502248"
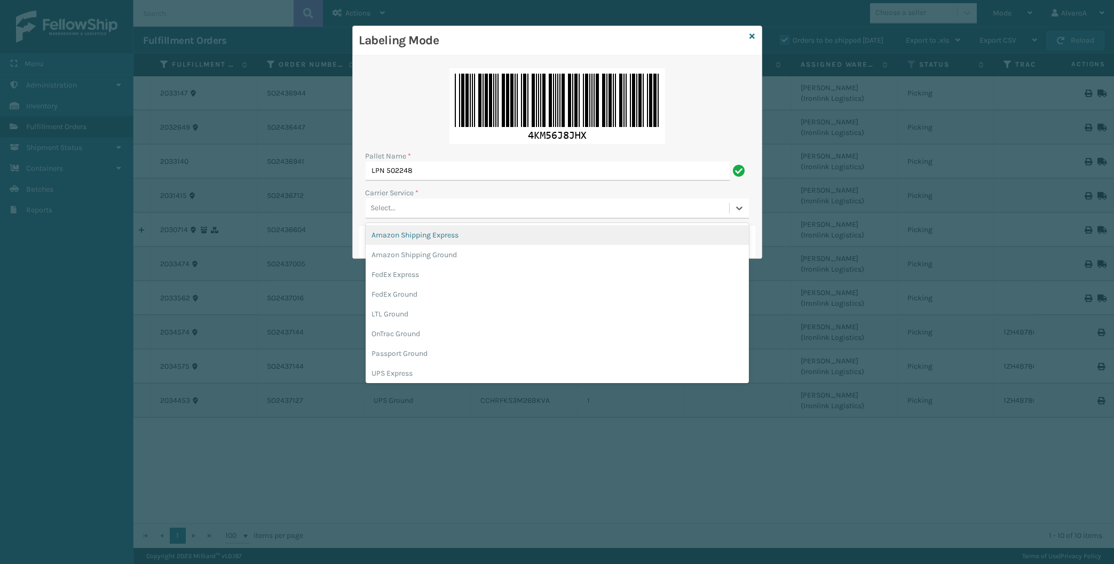
click at [407, 209] on div "Select..." at bounding box center [548, 209] width 364 height 18
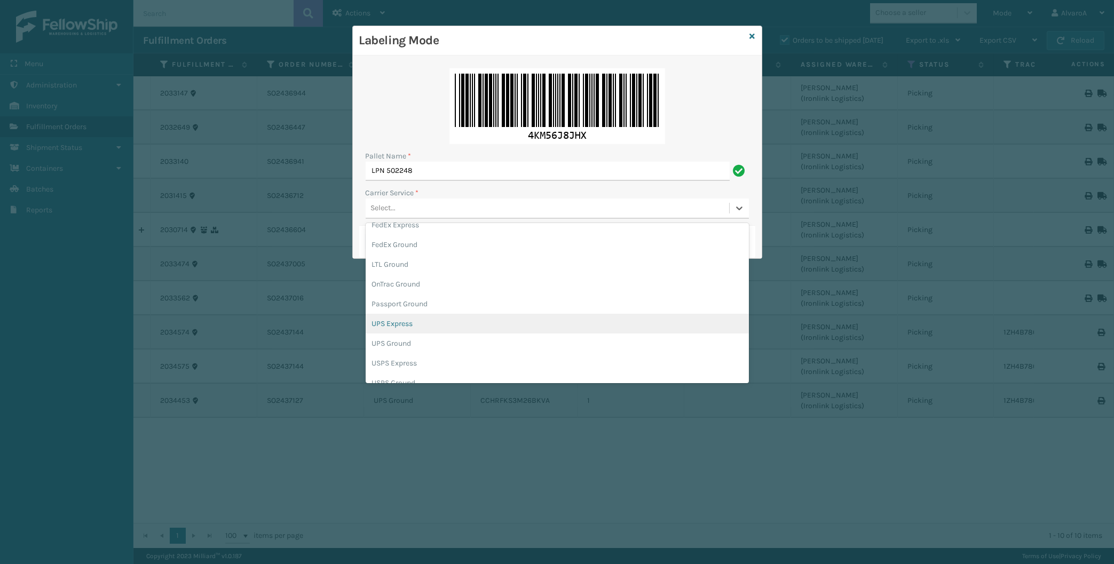
scroll to position [61, 0]
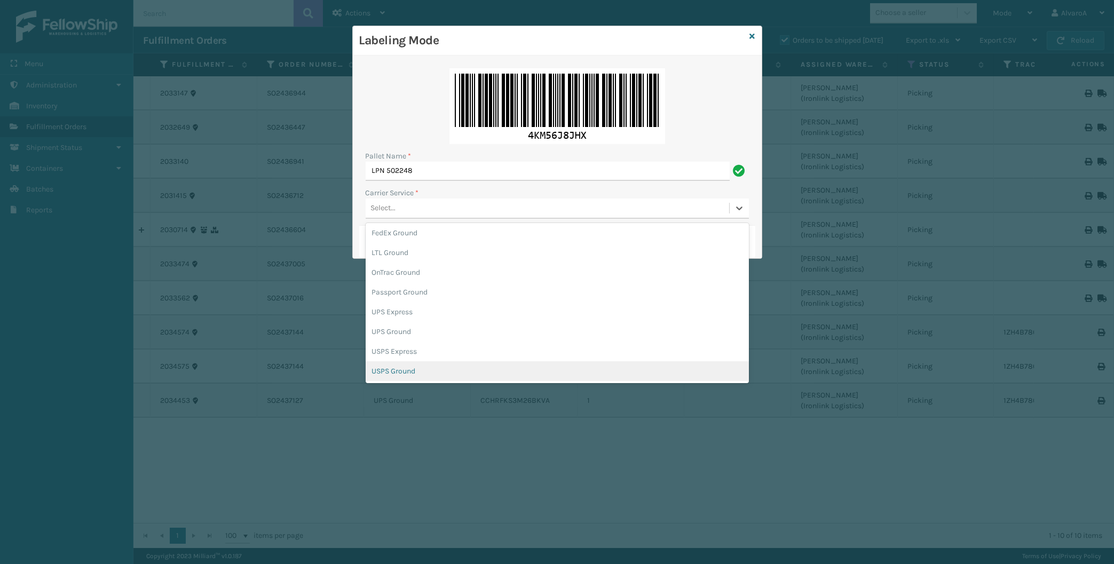
click at [413, 370] on div "USPS Ground" at bounding box center [557, 371] width 383 height 20
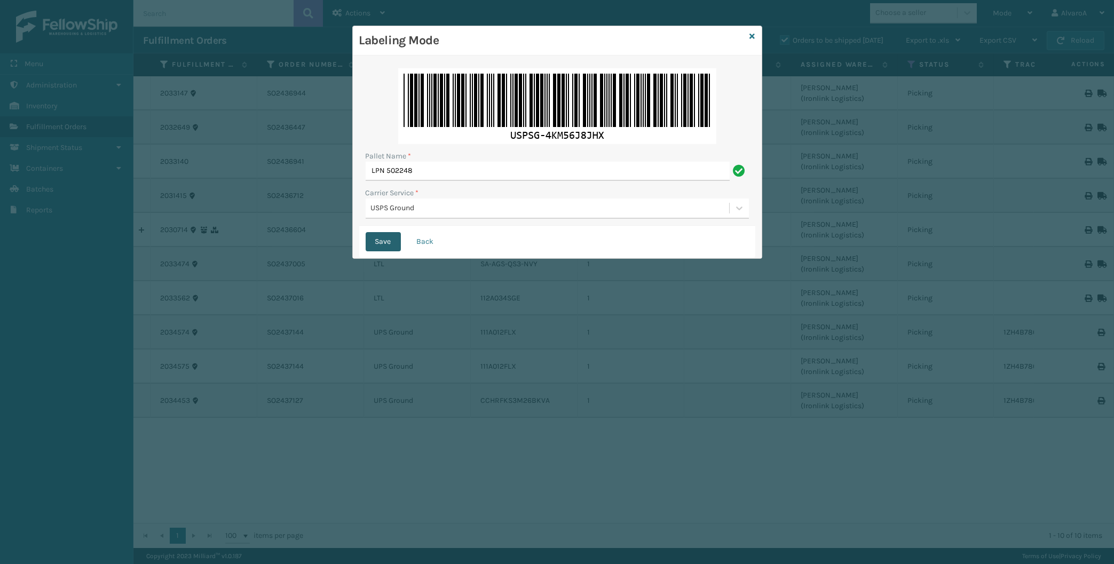
click at [382, 242] on button "Save" at bounding box center [383, 241] width 35 height 19
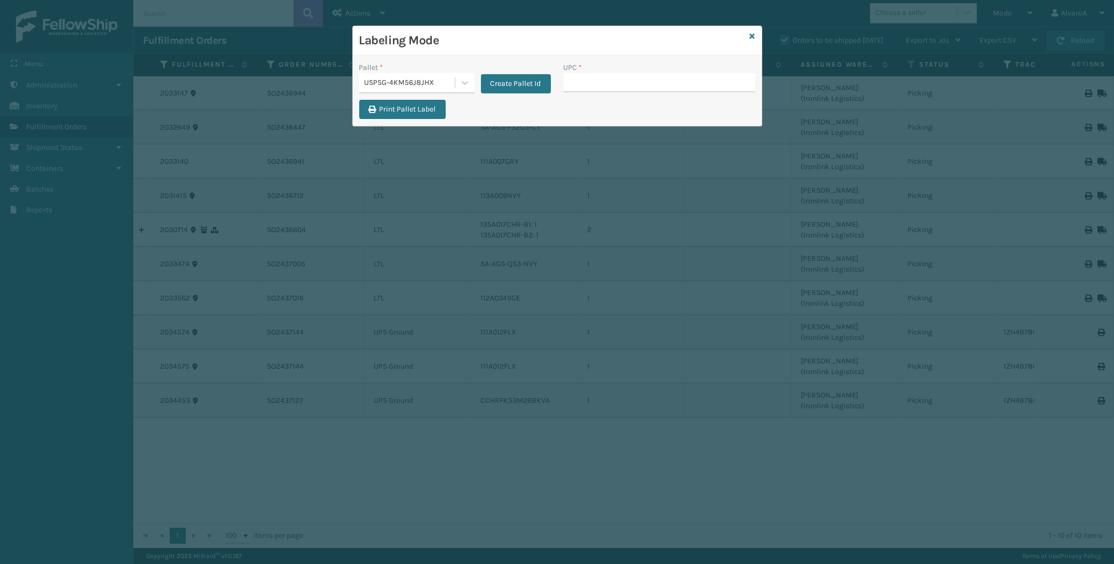
click at [567, 78] on input "UPC *" at bounding box center [660, 82] width 192 height 19
type input "111A012FLX"
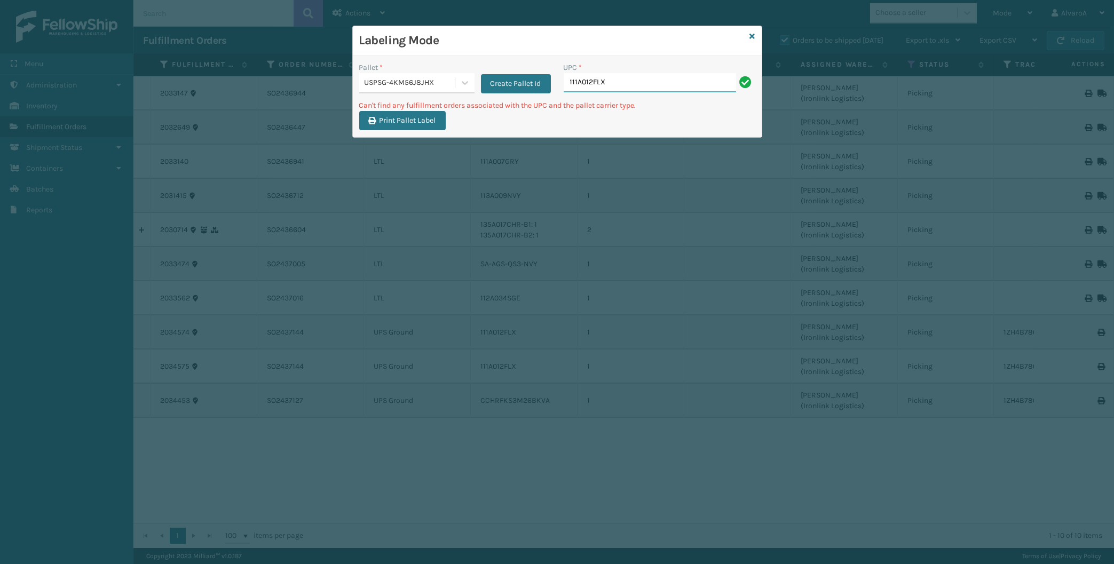
drag, startPoint x: 623, startPoint y: 82, endPoint x: 512, endPoint y: 117, distance: 116.0
click at [564, 92] on input "111A012FLX" at bounding box center [650, 82] width 172 height 19
type input "111A012FLX"
click at [470, 76] on div at bounding box center [464, 82] width 19 height 19
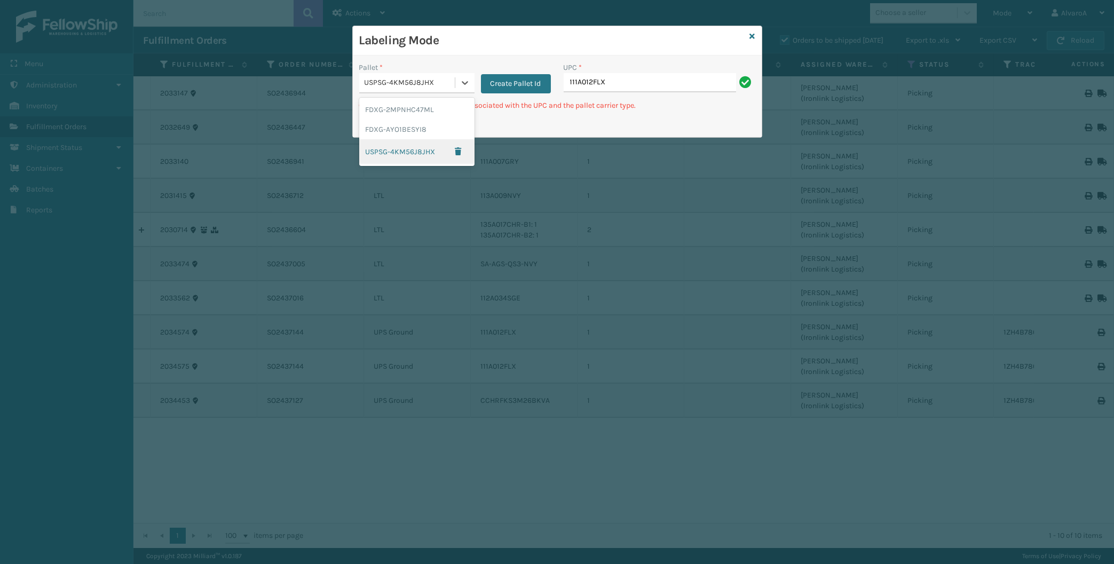
click at [413, 146] on div "USPSG-4KM56J8JHX" at bounding box center [416, 151] width 115 height 25
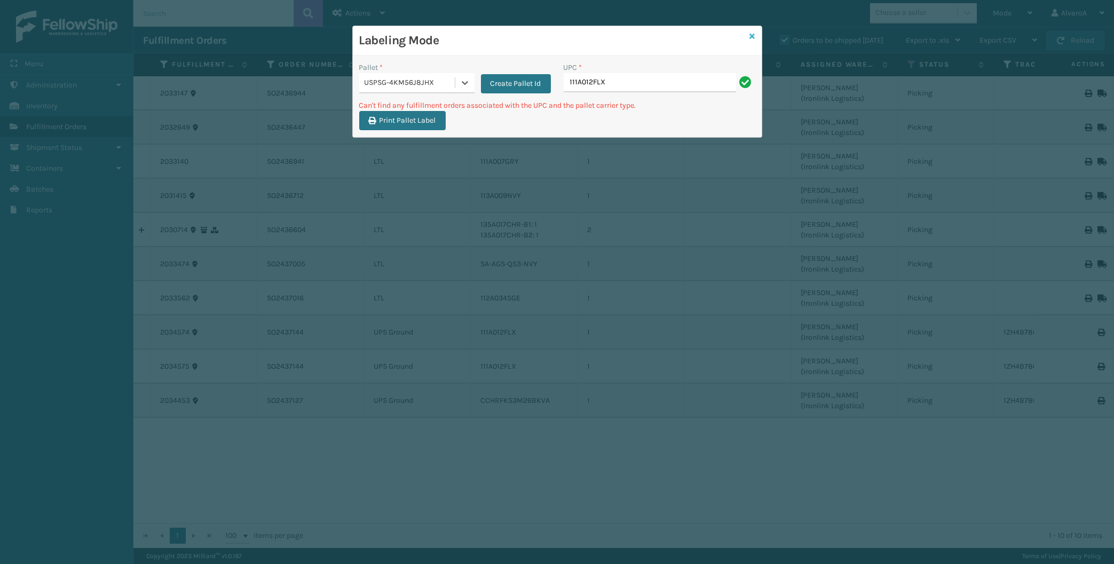
click at [751, 31] on link at bounding box center [752, 36] width 5 height 11
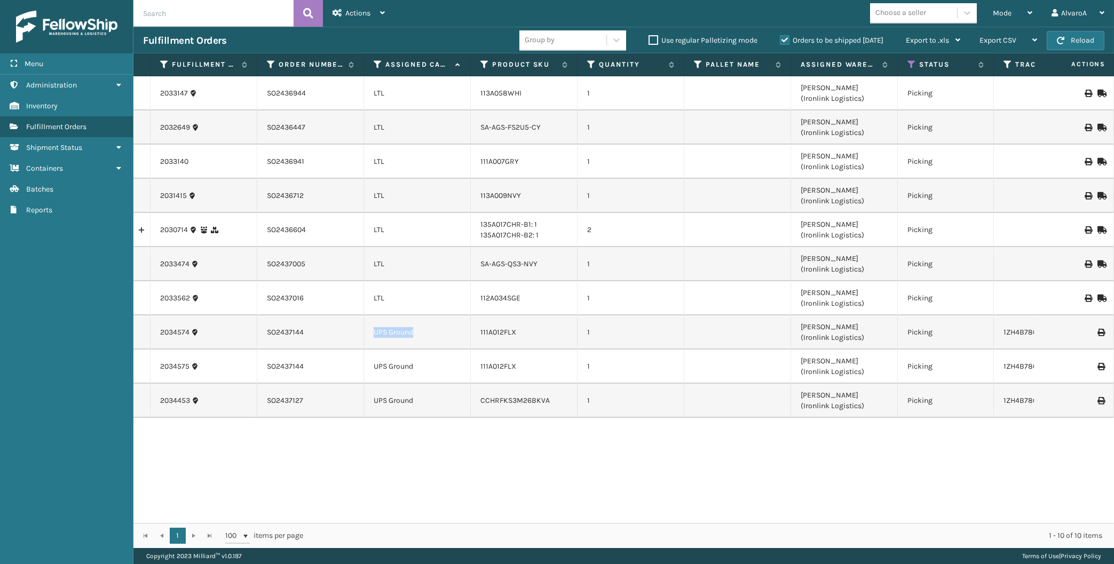
drag, startPoint x: 525, startPoint y: 328, endPoint x: 479, endPoint y: 331, distance: 46.0
click at [479, 331] on td "111A012FLX" at bounding box center [524, 333] width 107 height 34
copy link "111A012FLX"
drag, startPoint x: 522, startPoint y: 366, endPoint x: 475, endPoint y: 368, distance: 47.5
click at [475, 368] on td "111A012FLX" at bounding box center [524, 367] width 107 height 34
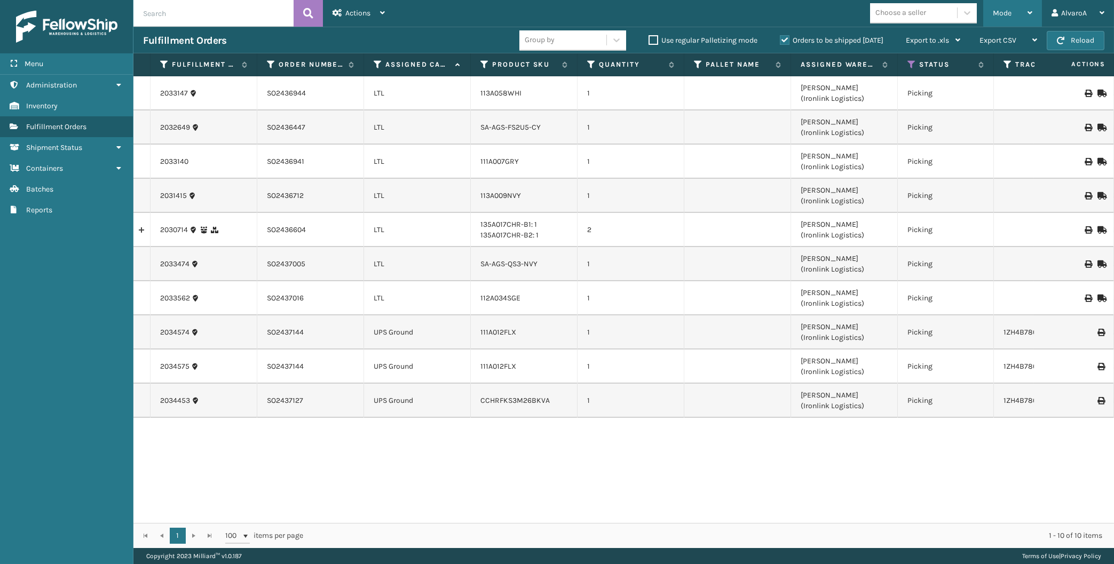
click at [996, 11] on span "Mode" at bounding box center [1002, 13] width 19 height 9
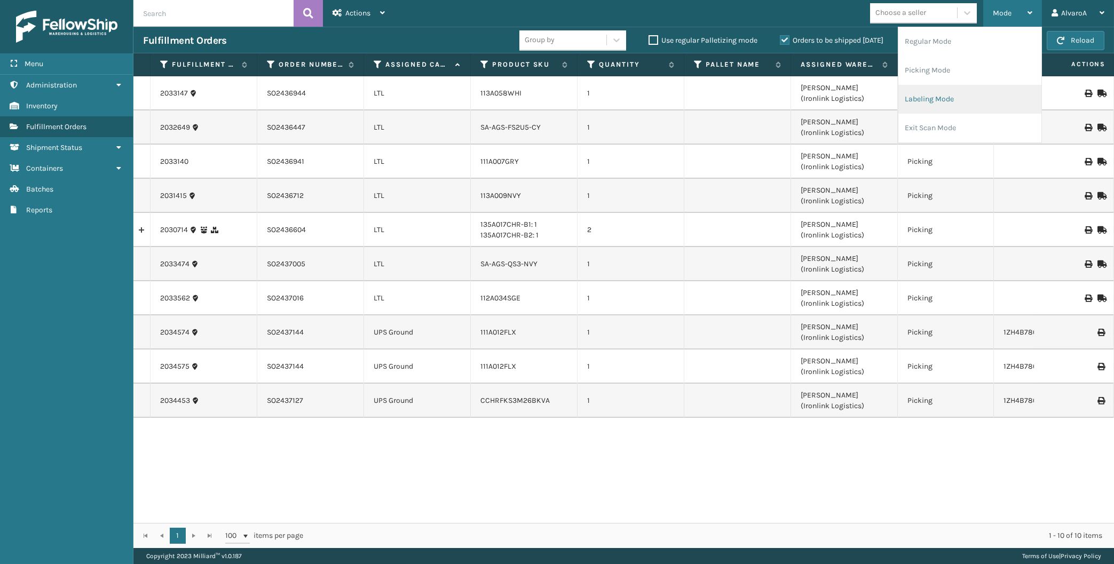
click at [951, 104] on li "Labeling Mode" at bounding box center [969, 99] width 143 height 29
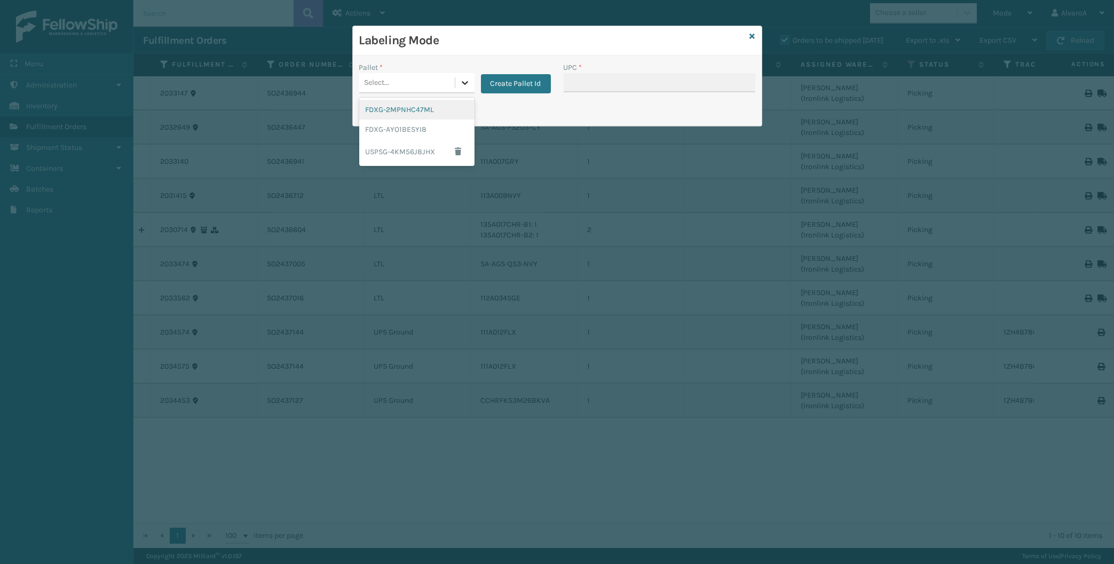
click at [470, 89] on div at bounding box center [464, 82] width 19 height 19
drag, startPoint x: 415, startPoint y: 147, endPoint x: 696, endPoint y: 17, distance: 309.5
click at [417, 147] on div "USPSG-4KM56J8JHX" at bounding box center [416, 151] width 115 height 25
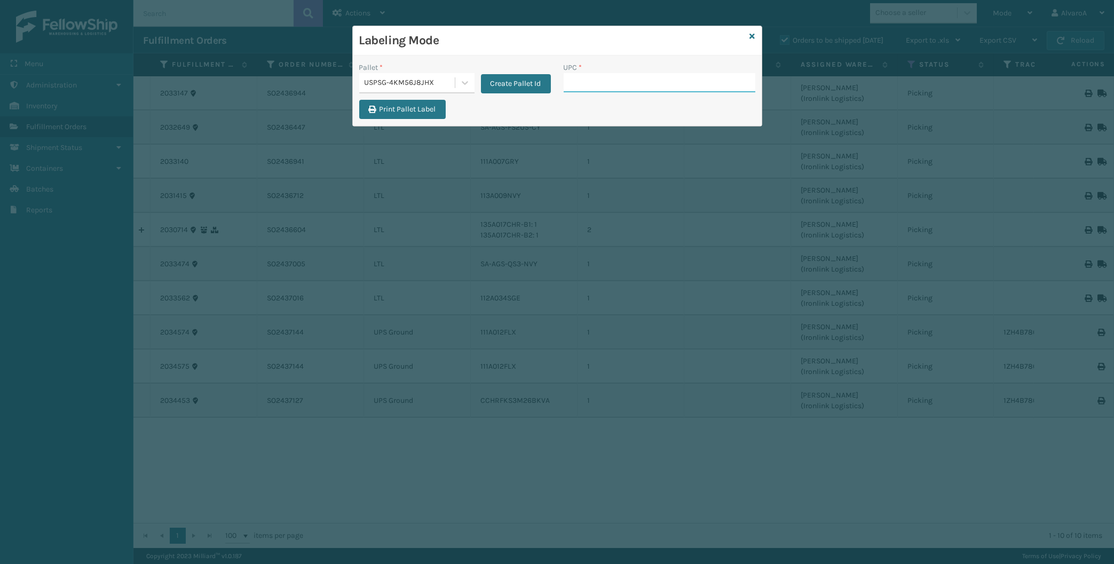
click at [617, 83] on input "UPC *" at bounding box center [660, 82] width 192 height 19
paste input "111A012FLX"
type input "111A012FLX"
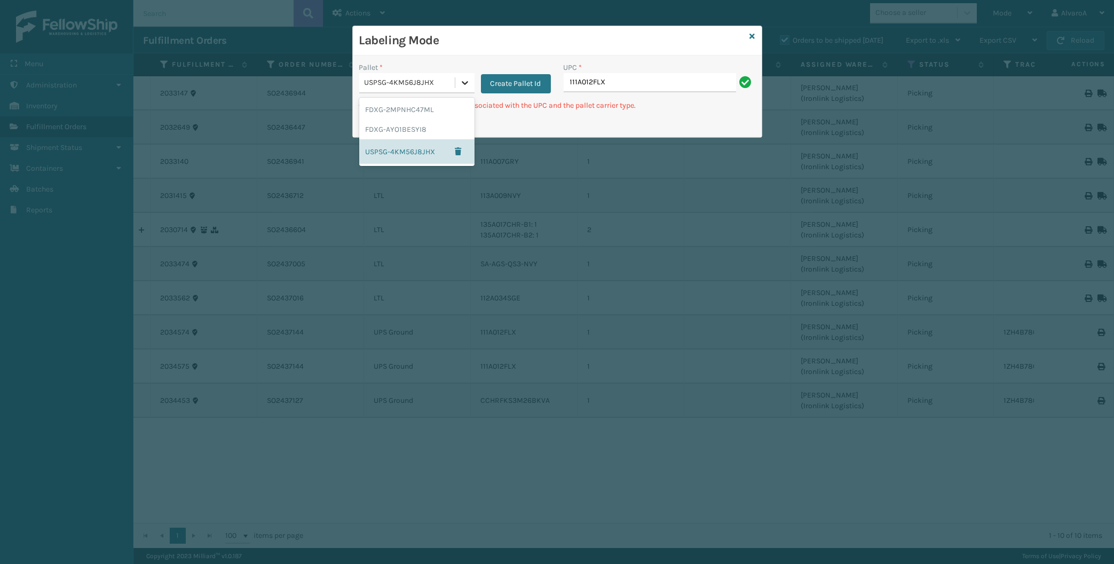
click at [463, 85] on icon at bounding box center [465, 82] width 11 height 11
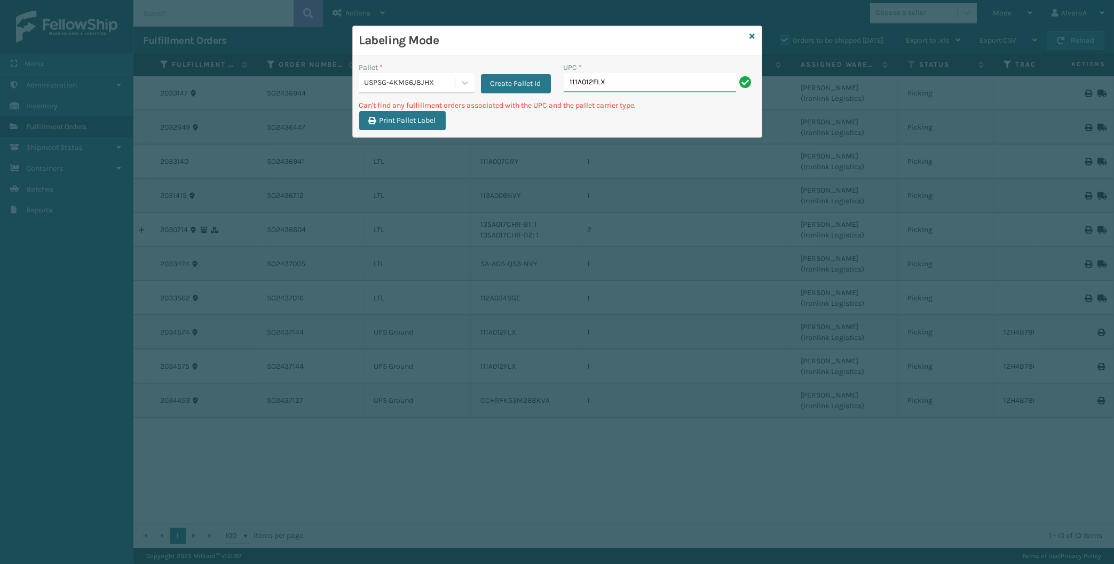
drag, startPoint x: 635, startPoint y: 84, endPoint x: 531, endPoint y: 91, distance: 103.8
click at [564, 91] on input "111A012FLX" at bounding box center [650, 82] width 172 height 19
type input "CCHRFKS3M26BKVA"
click at [752, 37] on icon at bounding box center [752, 36] width 5 height 7
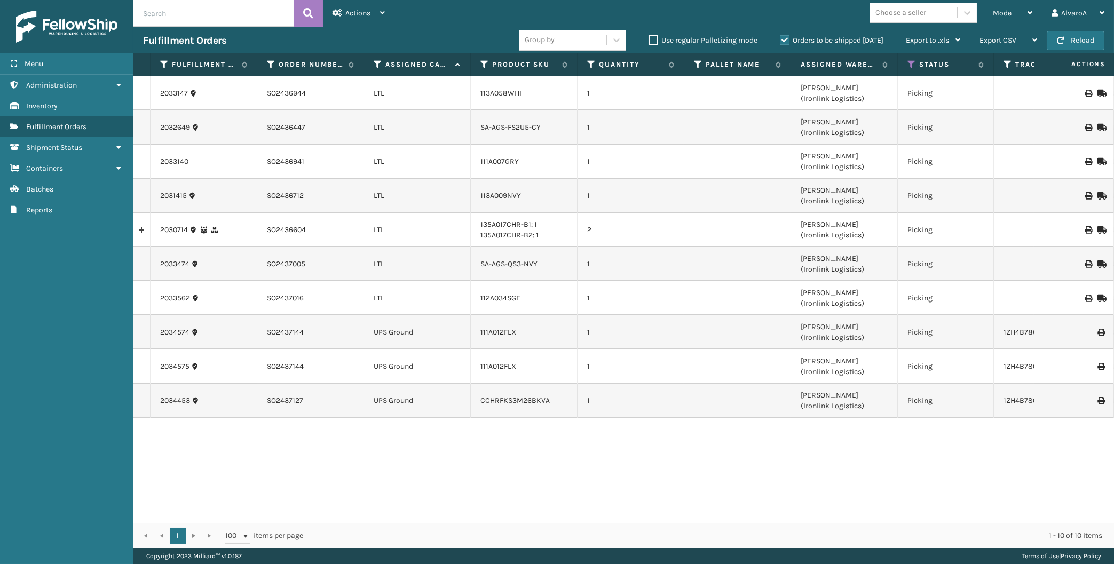
drag, startPoint x: 652, startPoint y: 40, endPoint x: 722, endPoint y: 22, distance: 72.1
click at [652, 40] on label "Use regular Palletizing mode" at bounding box center [703, 40] width 109 height 9
click at [649, 40] on input "Use regular Palletizing mode" at bounding box center [649, 37] width 1 height 7
click at [990, 6] on div "Mode Regular Mode Picking Mode Labeling Mode Palletizing Mode Exit Scan Mode" at bounding box center [1012, 13] width 59 height 27
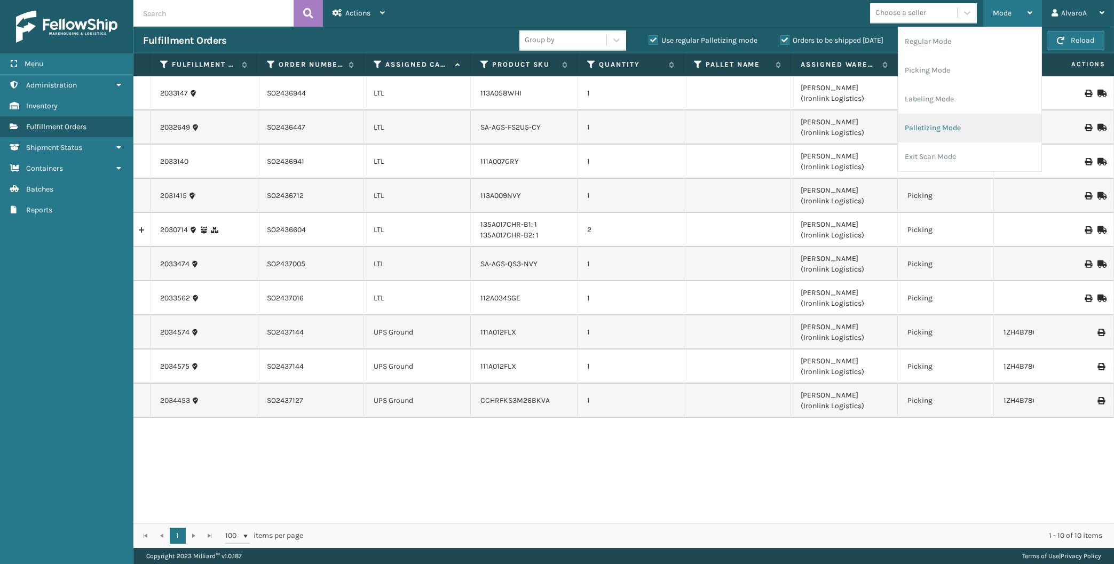
click at [934, 121] on li "Palletizing Mode" at bounding box center [969, 128] width 143 height 29
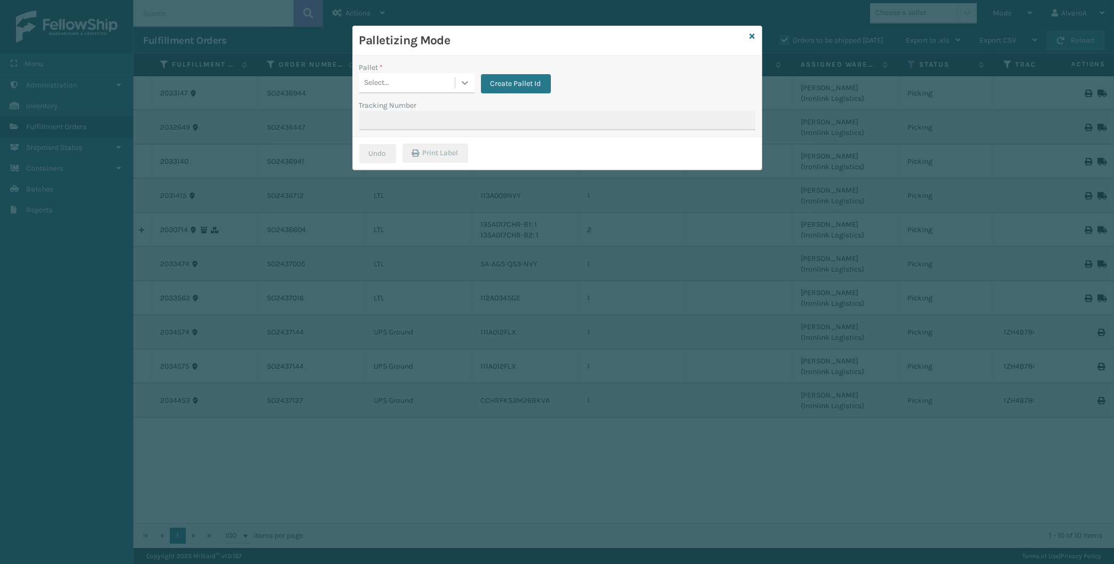
click at [466, 78] on icon at bounding box center [465, 82] width 11 height 11
click at [456, 145] on button "button" at bounding box center [458, 152] width 19 height 16
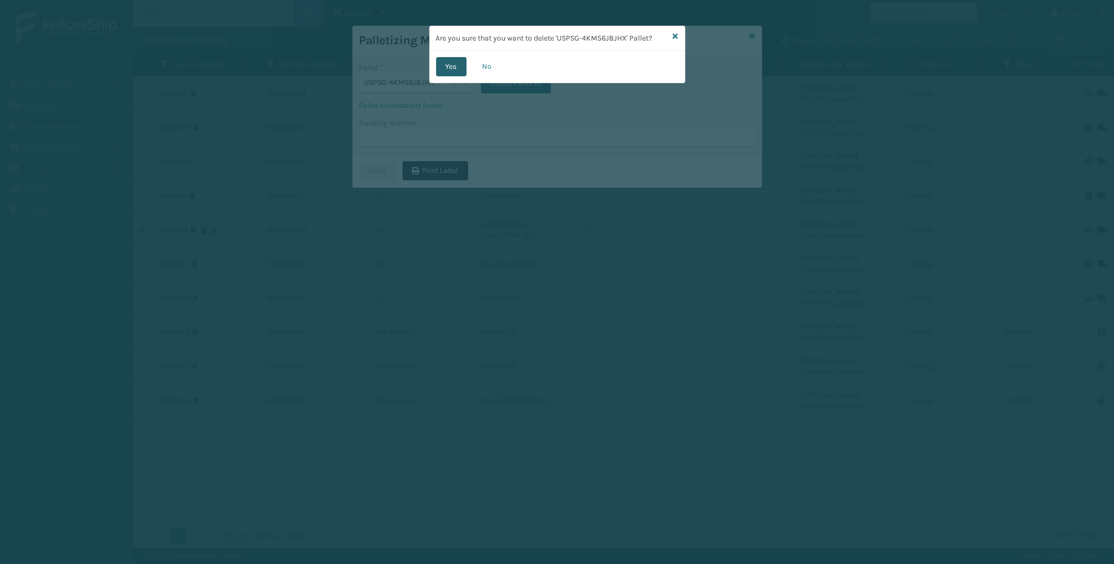
click at [454, 66] on button "Yes" at bounding box center [451, 66] width 30 height 19
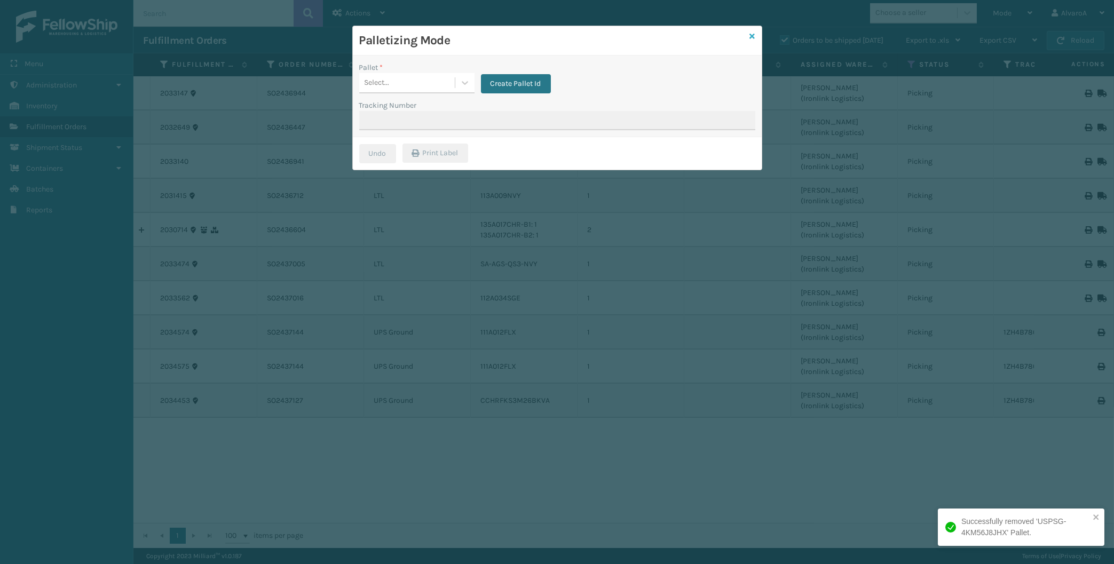
click at [754, 36] on icon at bounding box center [752, 36] width 5 height 7
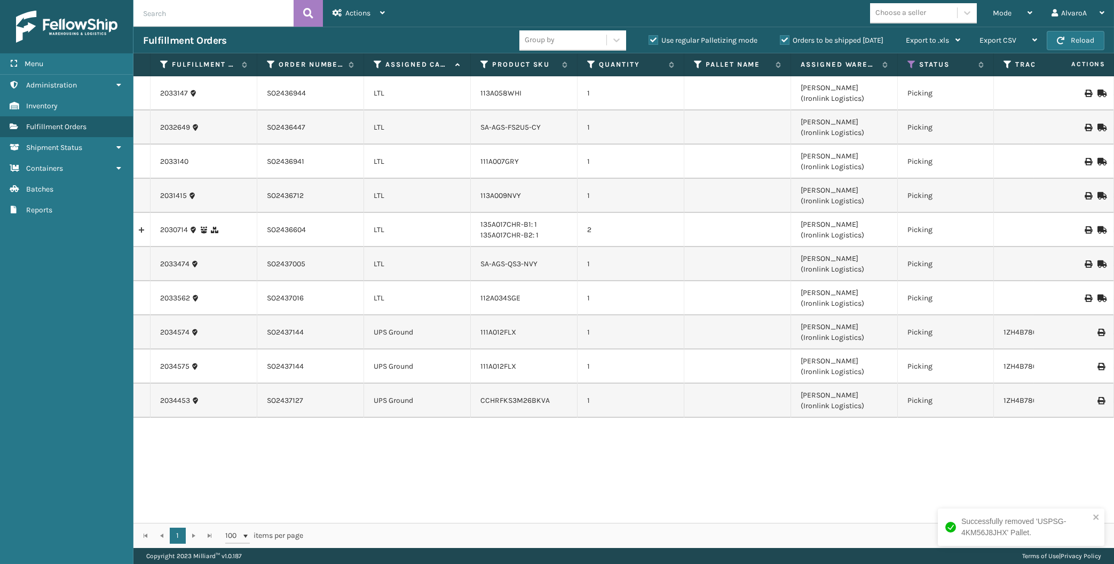
click at [649, 41] on label "Use regular Palletizing mode" at bounding box center [703, 40] width 109 height 9
click at [649, 41] on input "Use regular Palletizing mode" at bounding box center [649, 37] width 1 height 7
checkbox input "false"
click at [1011, 13] on span "Mode" at bounding box center [1002, 13] width 19 height 9
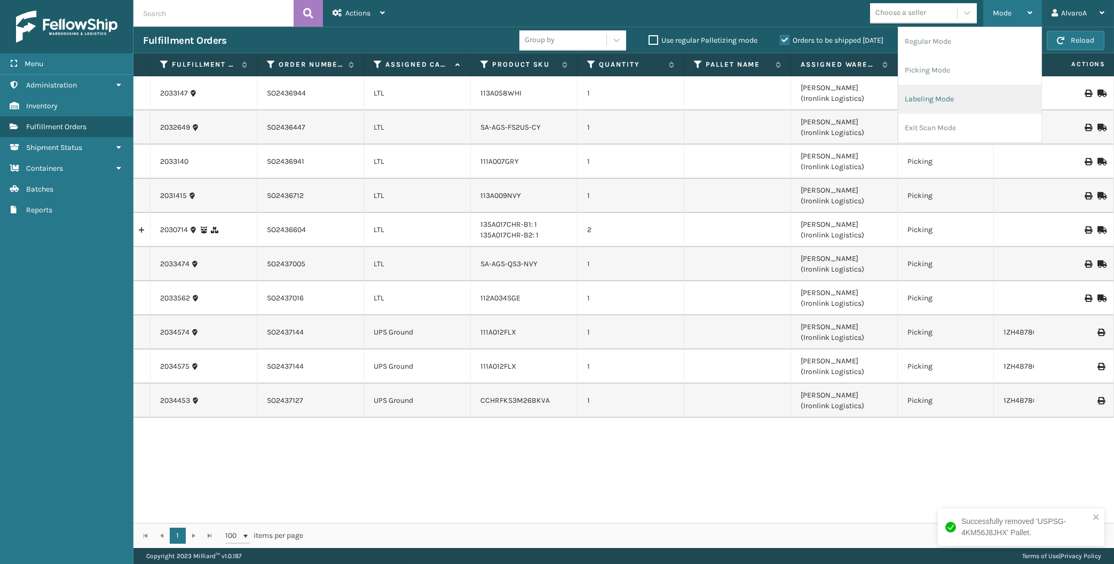
click at [956, 97] on li "Labeling Mode" at bounding box center [969, 99] width 143 height 29
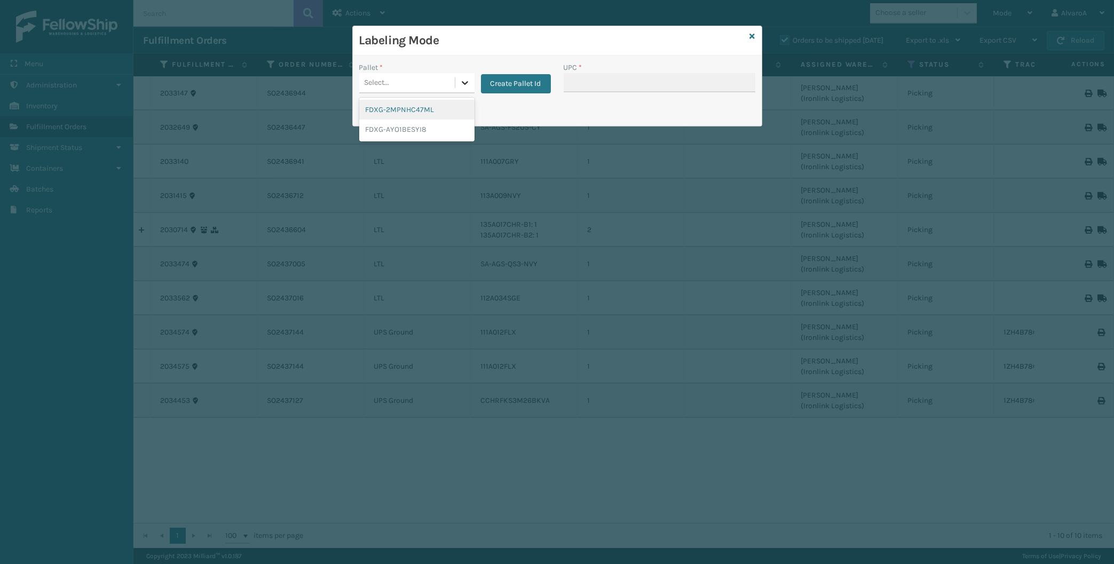
click at [467, 89] on div at bounding box center [464, 82] width 19 height 19
click at [517, 78] on button "Create Pallet Id" at bounding box center [516, 83] width 70 height 19
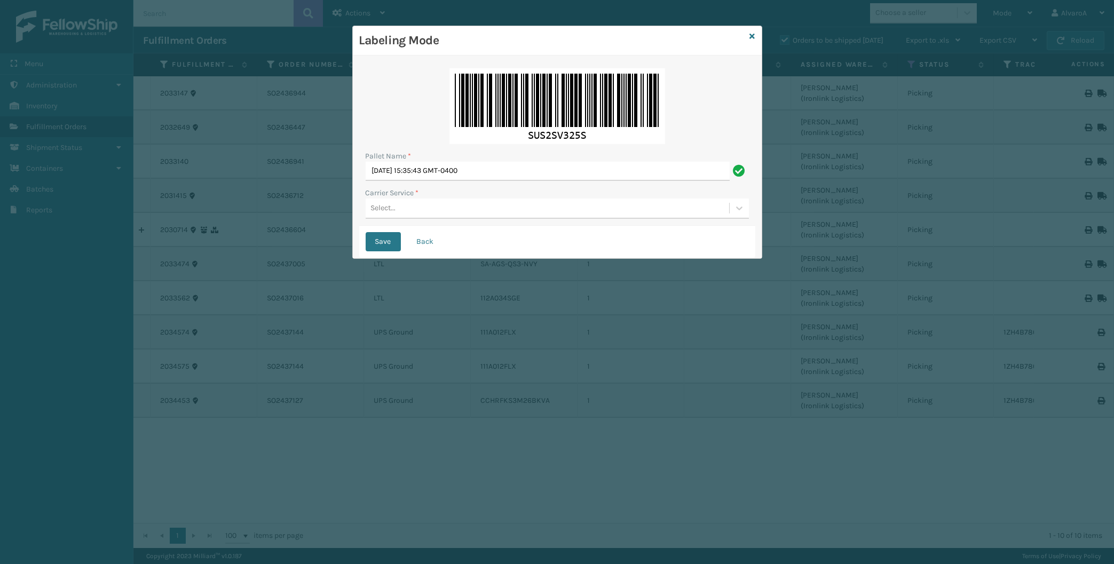
click at [517, 161] on div "Pallet Name *" at bounding box center [557, 156] width 383 height 11
drag, startPoint x: 516, startPoint y: 165, endPoint x: 360, endPoint y: 201, distance: 160.5
click at [366, 181] on input "[DATE] 15:35:43 GMT-0400" at bounding box center [548, 171] width 364 height 19
type input "LPN 502248"
click at [407, 208] on div "Select..." at bounding box center [548, 209] width 364 height 18
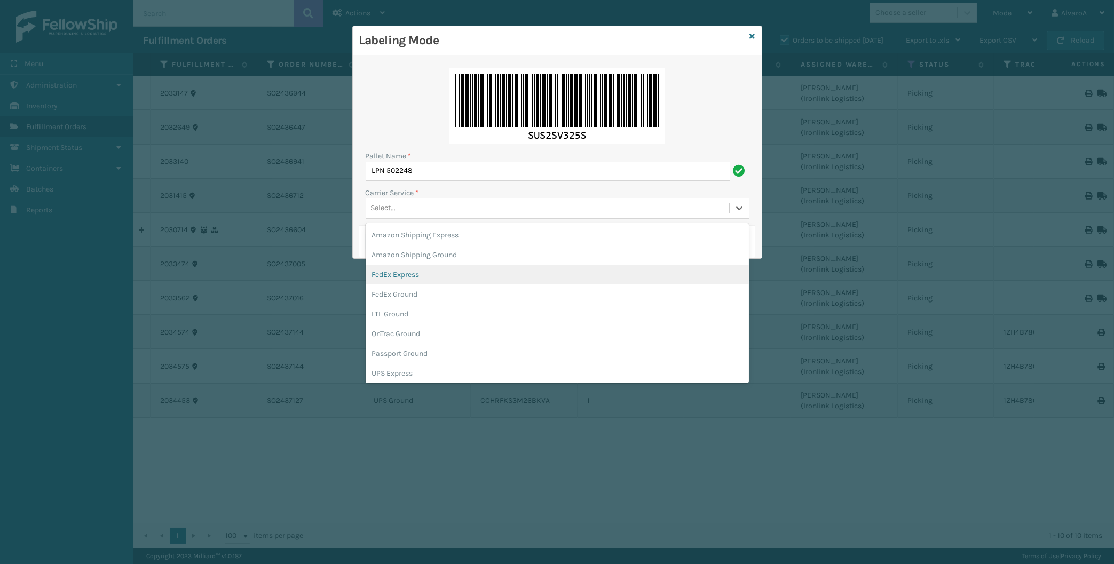
scroll to position [50, 0]
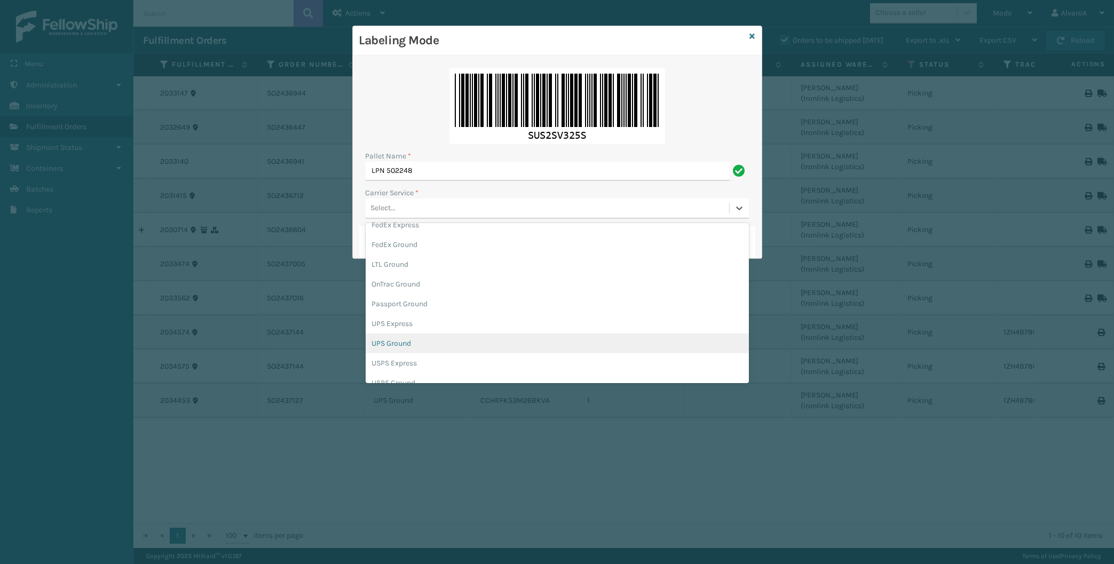
click at [408, 349] on div "UPS Ground" at bounding box center [557, 344] width 383 height 20
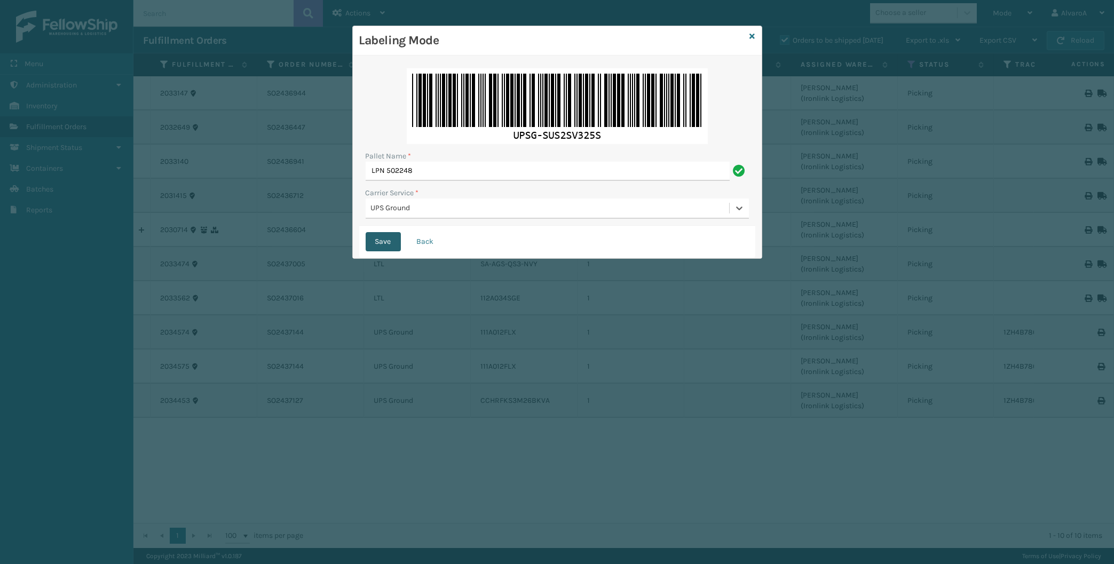
click at [379, 239] on button "Save" at bounding box center [383, 241] width 35 height 19
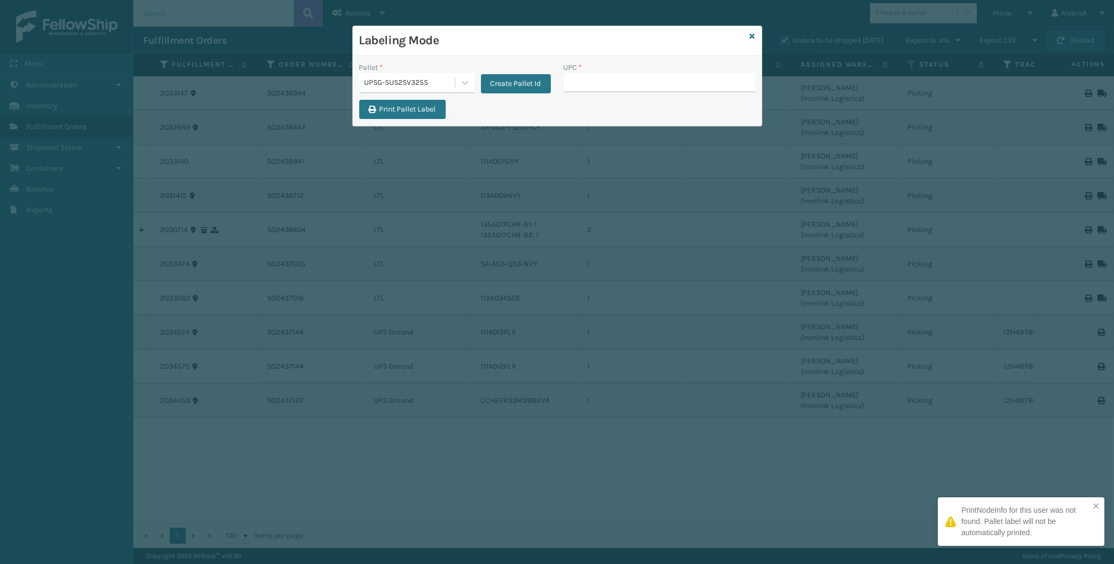
click at [624, 80] on input "UPC *" at bounding box center [660, 82] width 192 height 19
type input "1"
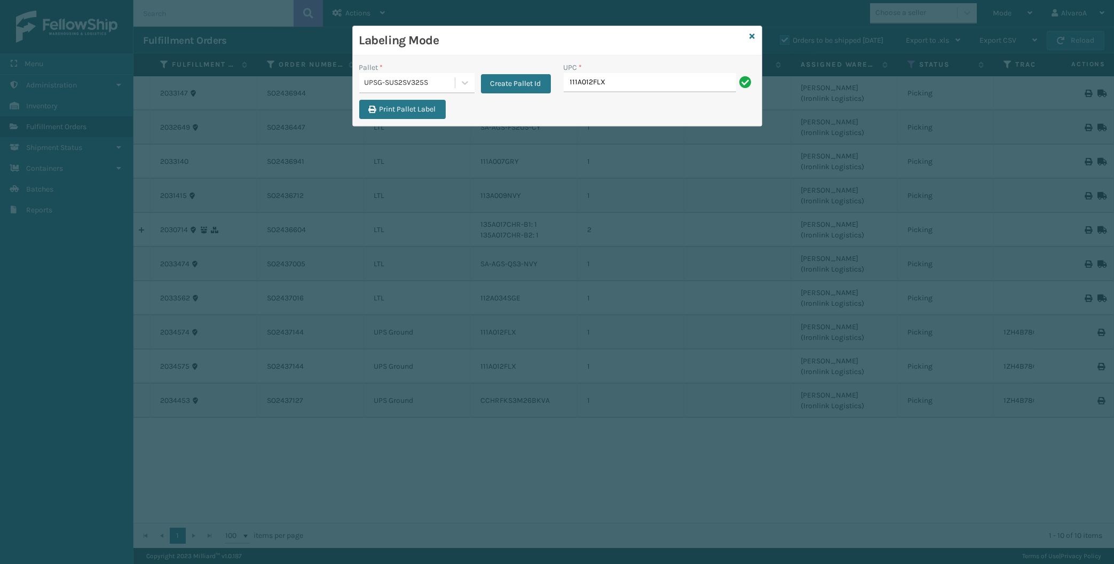
type input "111A012FLX"
type input "CCHRFKS3M26BKVA"
click at [753, 34] on icon at bounding box center [752, 36] width 5 height 7
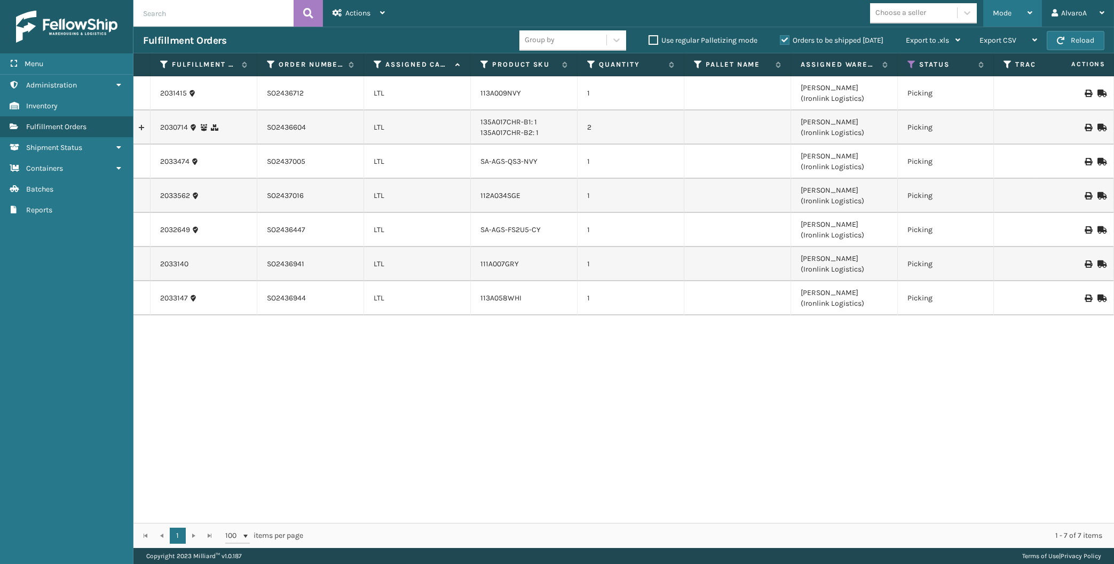
click at [991, 14] on div "Mode Regular Mode Picking Mode Labeling Mode Exit Scan Mode" at bounding box center [1012, 13] width 59 height 27
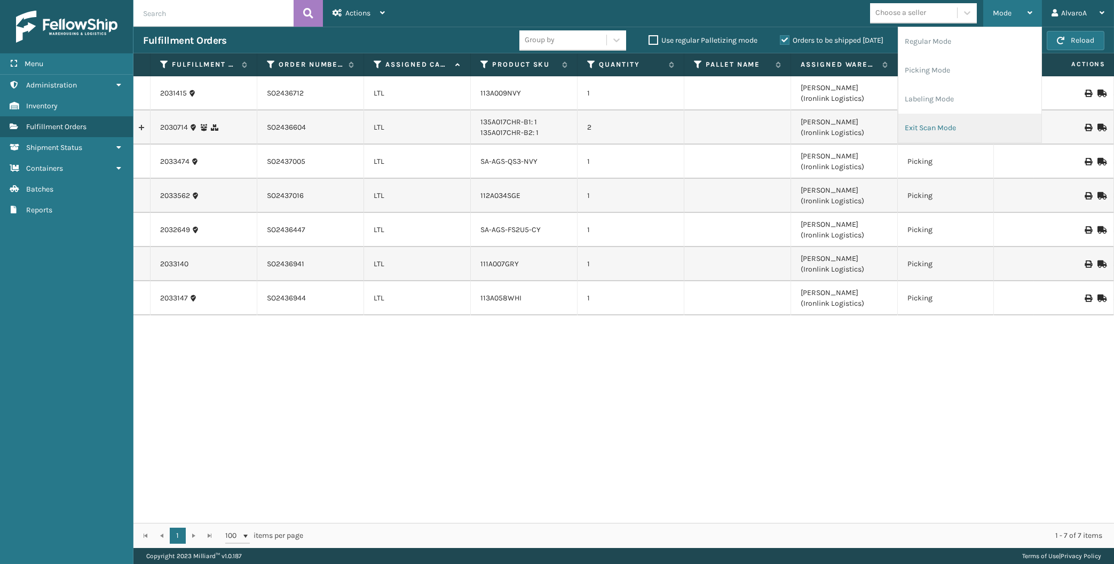
click at [909, 127] on li "Exit Scan Mode" at bounding box center [969, 128] width 143 height 29
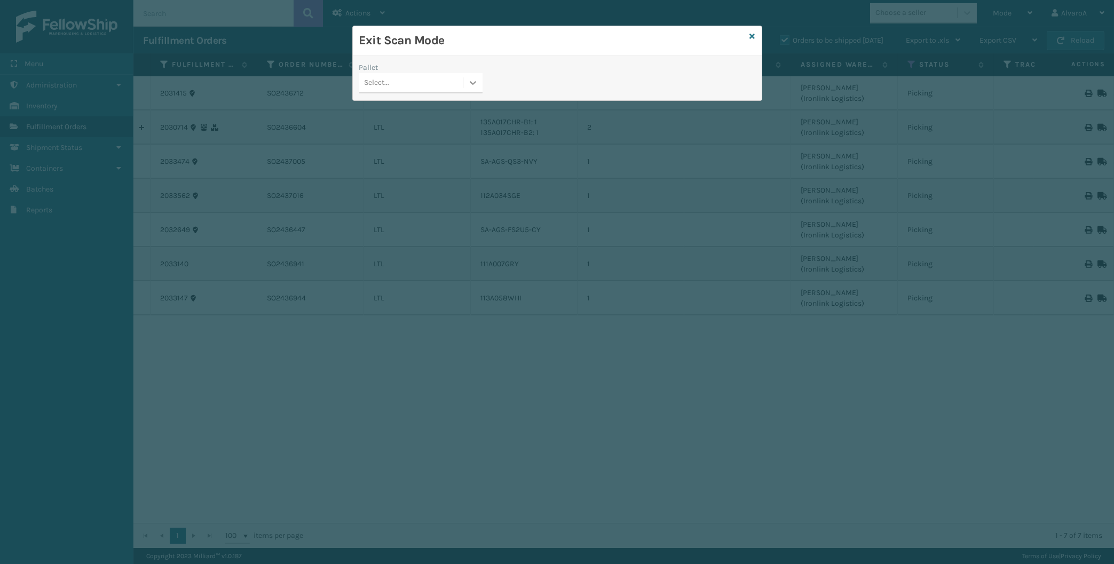
click at [474, 82] on icon at bounding box center [473, 82] width 11 height 11
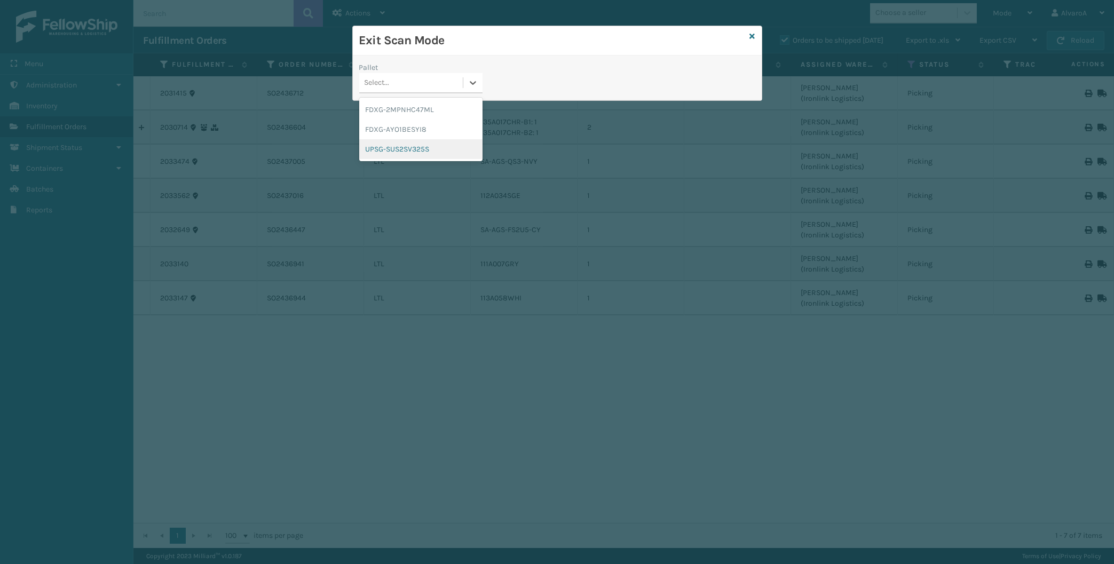
click at [417, 147] on div "UPSG-SUS2SV325S" at bounding box center [420, 149] width 123 height 20
